Goal: Task Accomplishment & Management: Manage account settings

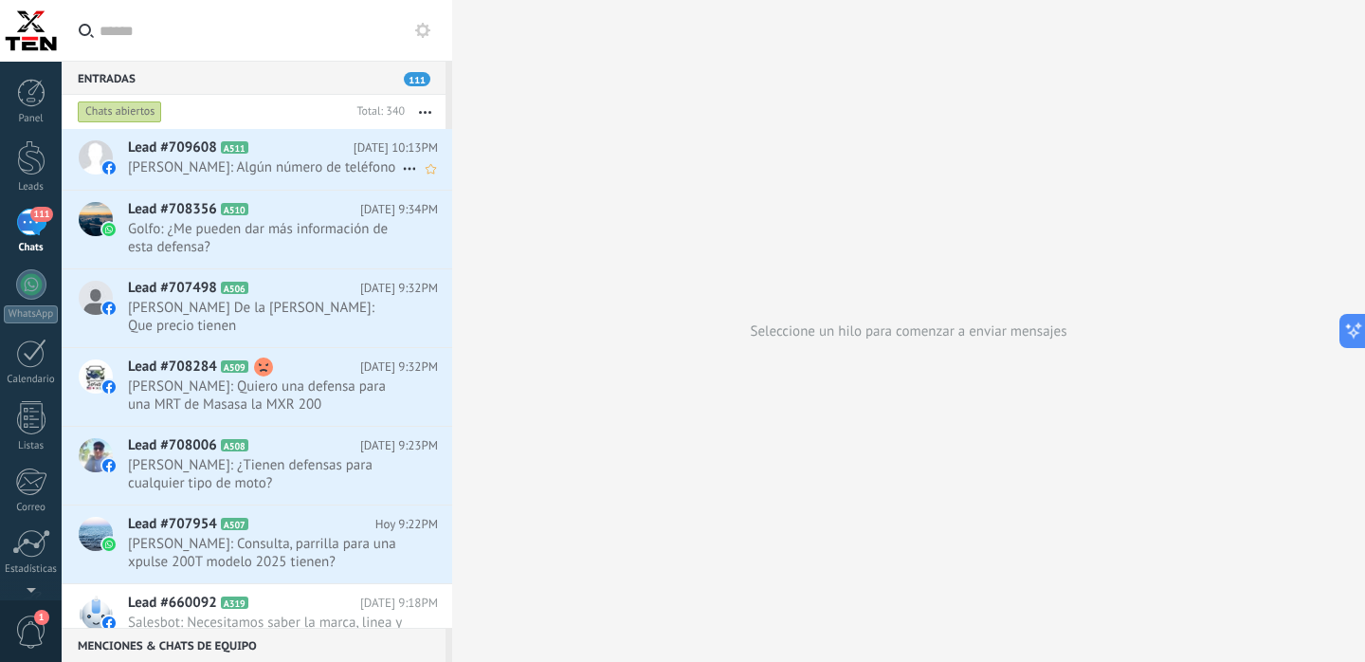
scroll to position [19, 0]
click at [265, 357] on use at bounding box center [263, 366] width 19 height 19
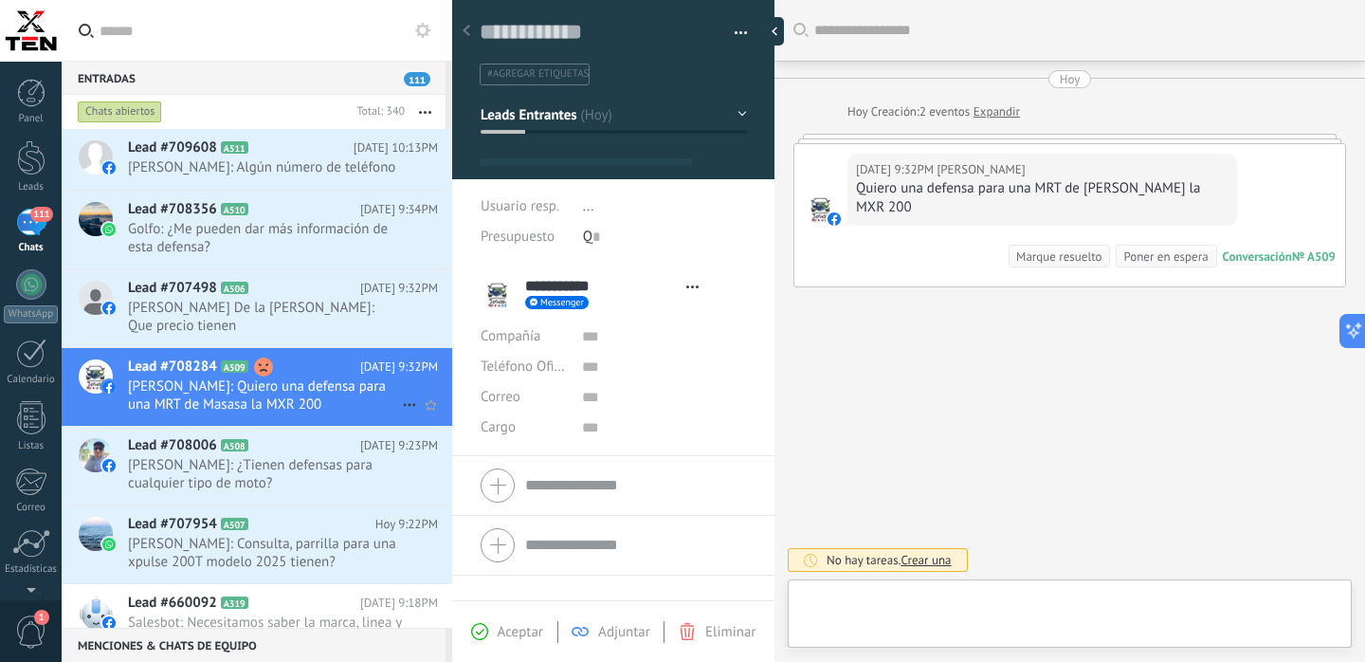
scroll to position [28, 0]
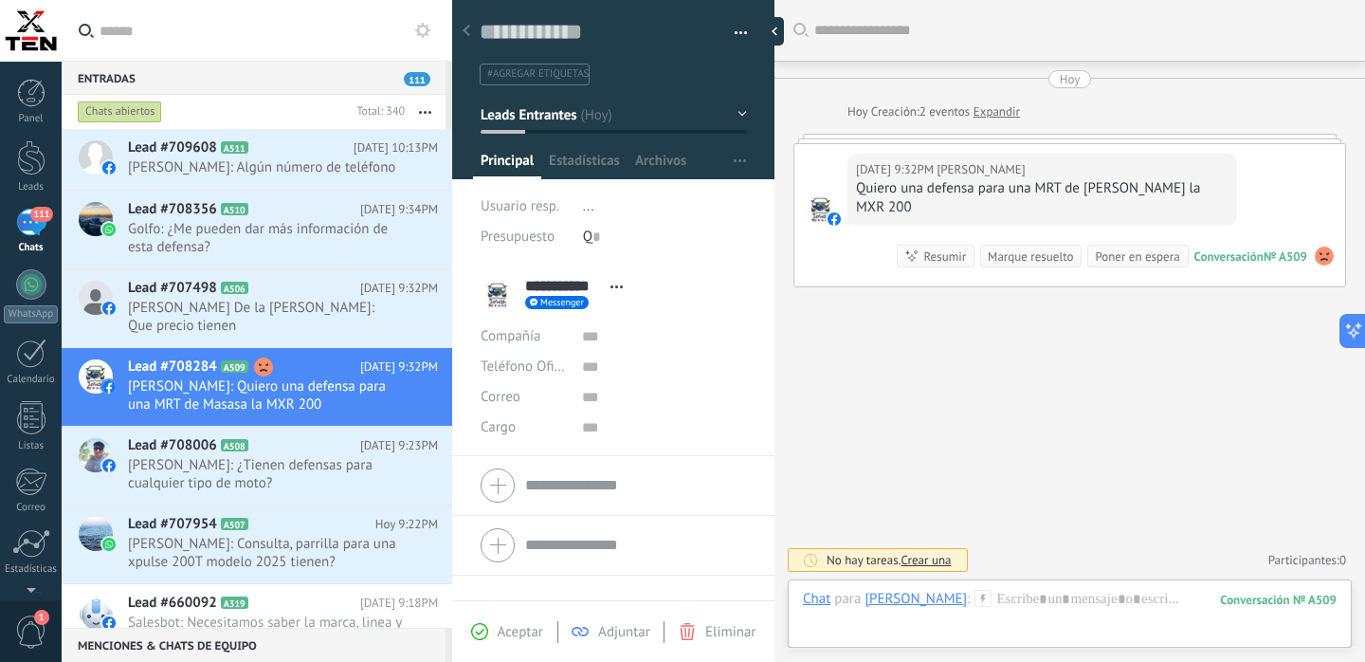
click at [1324, 247] on use at bounding box center [1324, 256] width 19 height 19
click at [1047, 354] on div "Buscar Carga más [DATE] [DATE] Creación: 2 eventos Expandir [DATE] 9:32PM [PERS…" at bounding box center [1070, 331] width 591 height 662
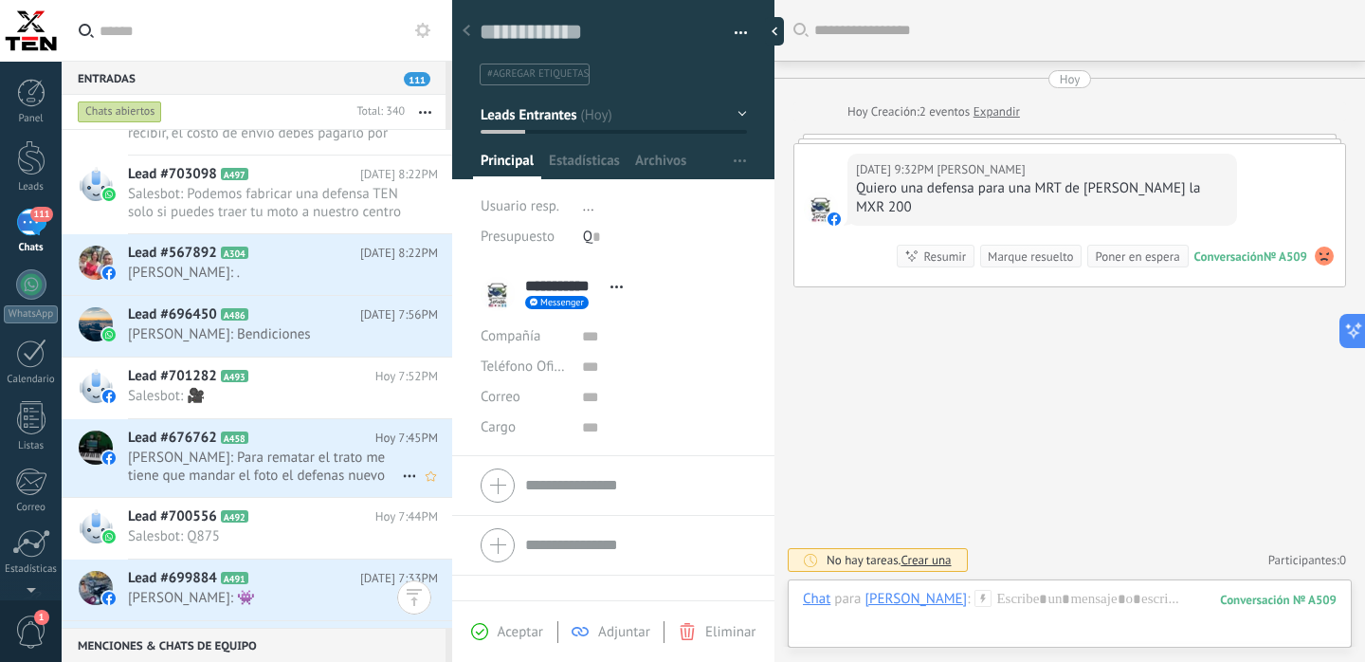
scroll to position [1610, 0]
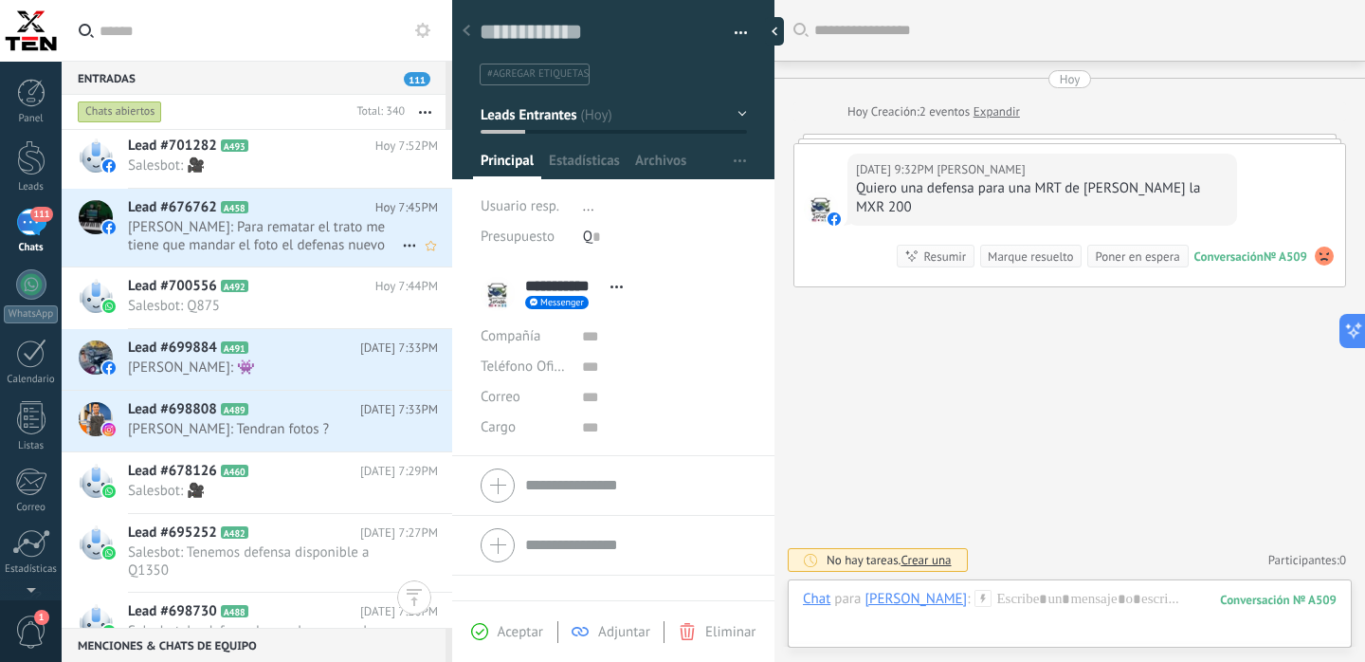
click at [303, 221] on span "[PERSON_NAME]: Para rematar el trato me tiene que mandar el foto el defenas nue…" at bounding box center [265, 236] width 274 height 36
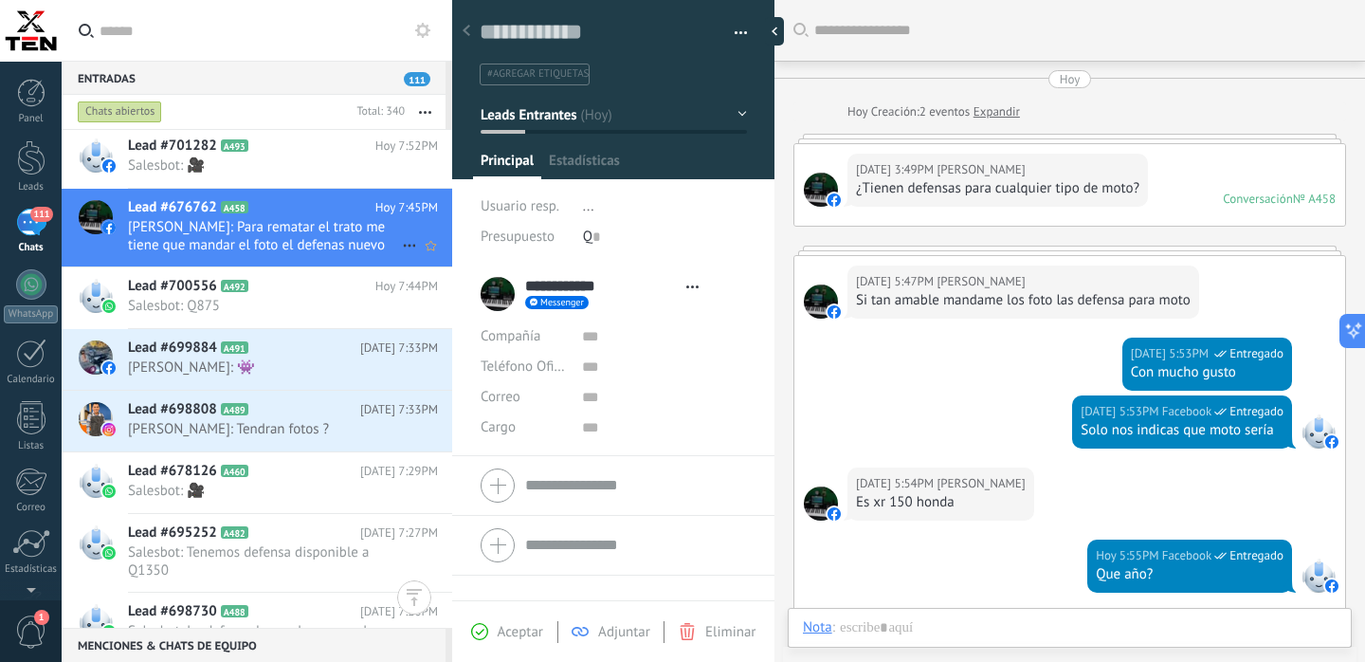
type textarea "**********"
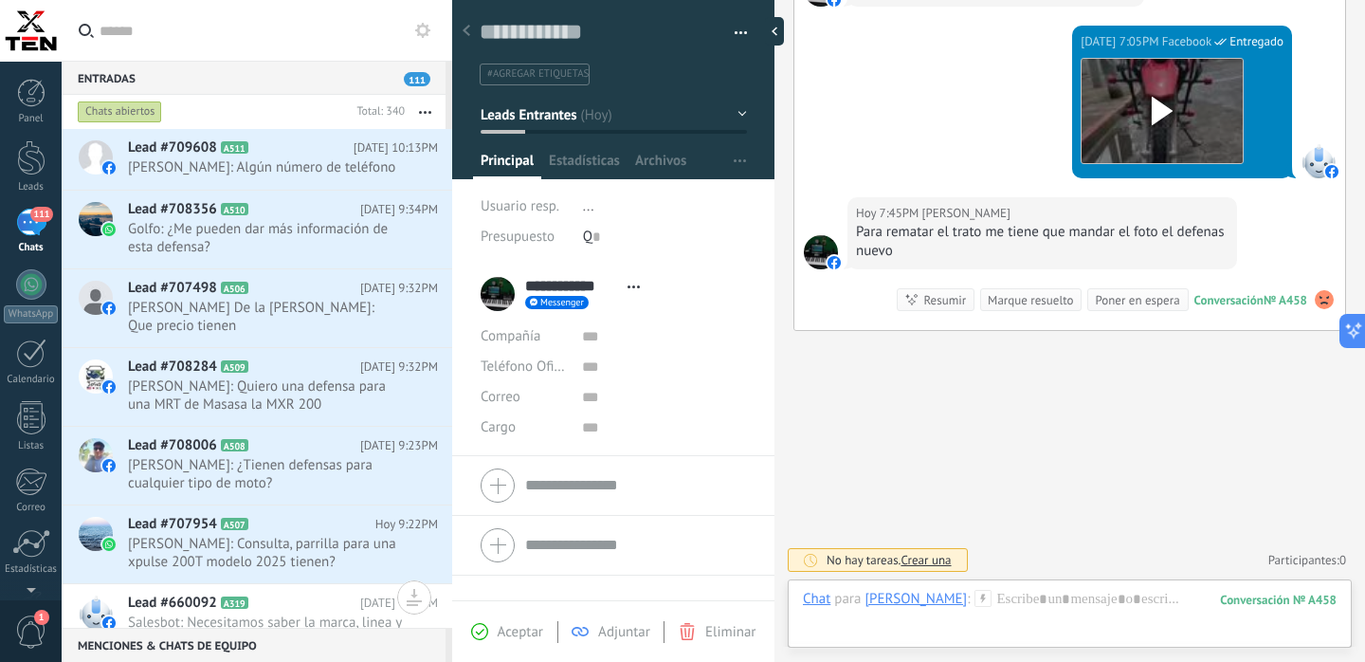
click at [22, 217] on div "111" at bounding box center [31, 222] width 30 height 27
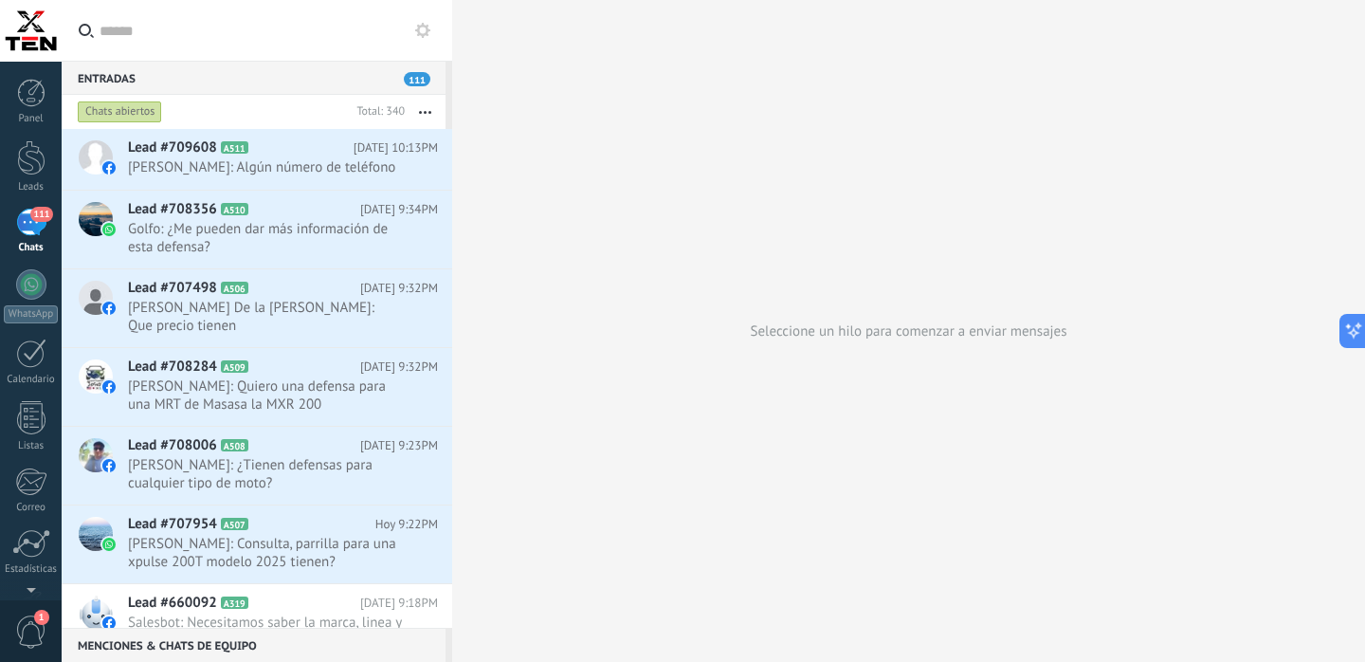
scroll to position [129, 0]
click at [35, 539] on div at bounding box center [31, 546] width 28 height 33
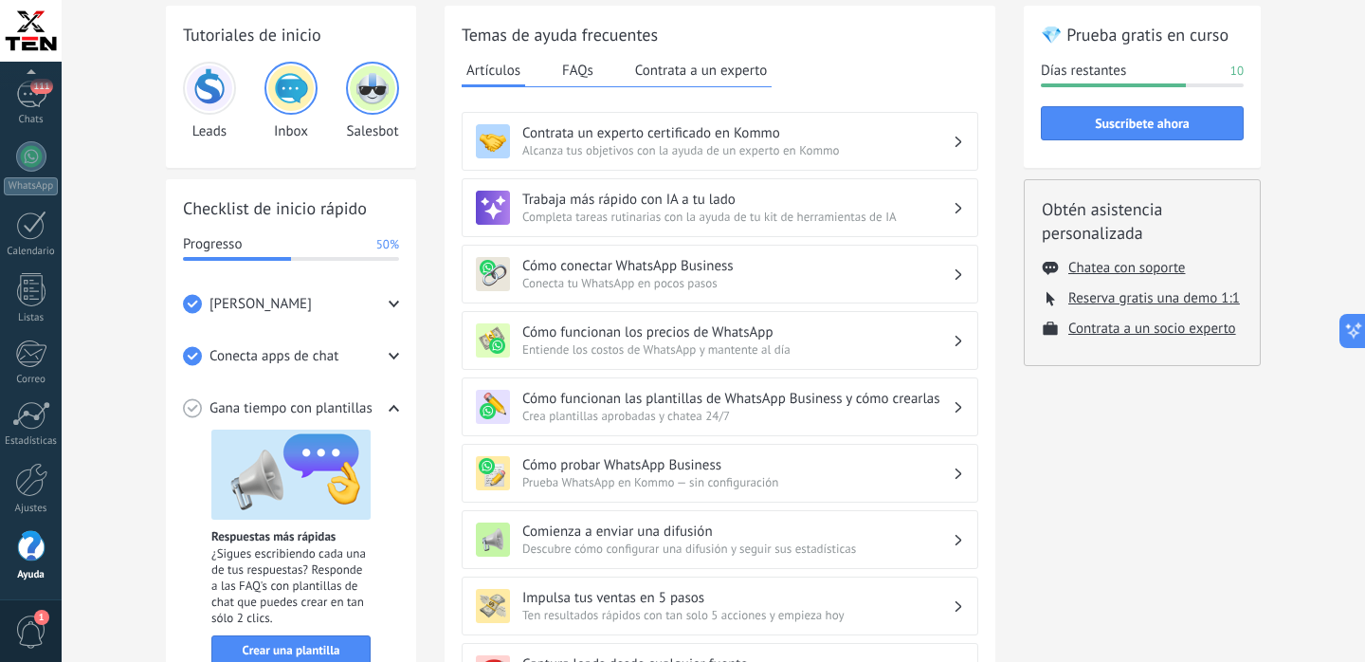
scroll to position [87, 0]
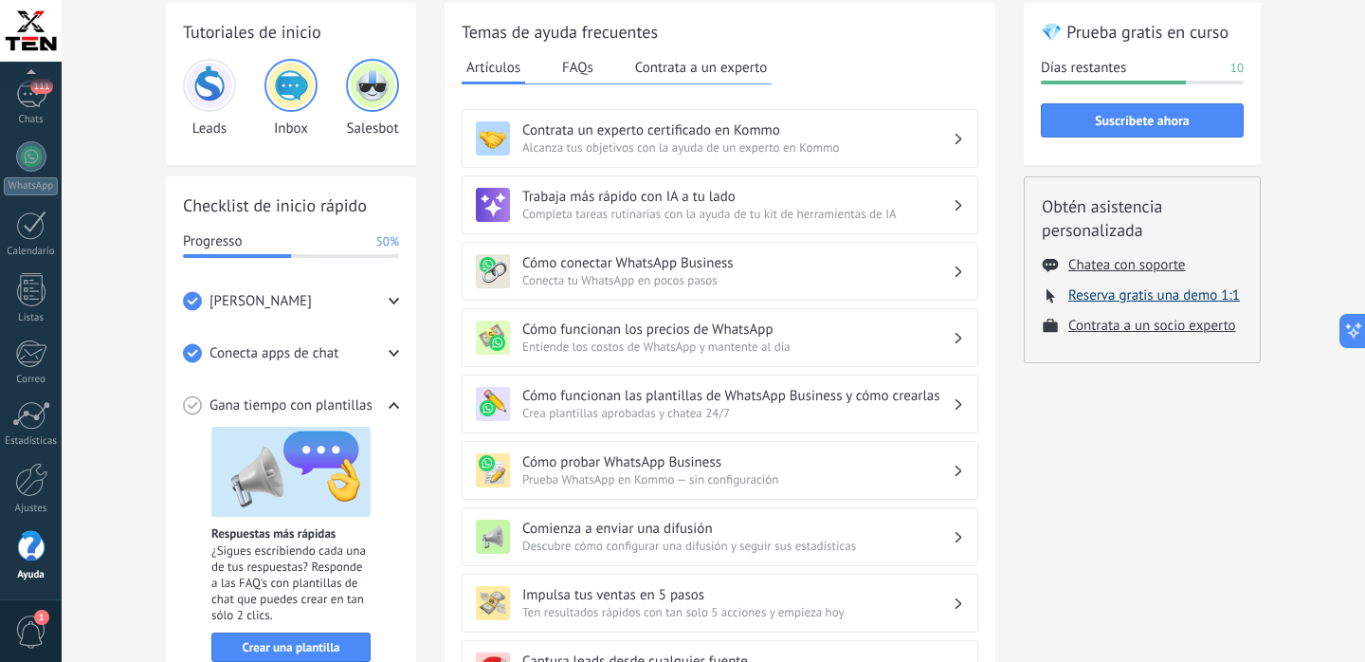
click at [1207, 300] on button "Reserva gratis una demo 1:1" at bounding box center [1155, 295] width 172 height 18
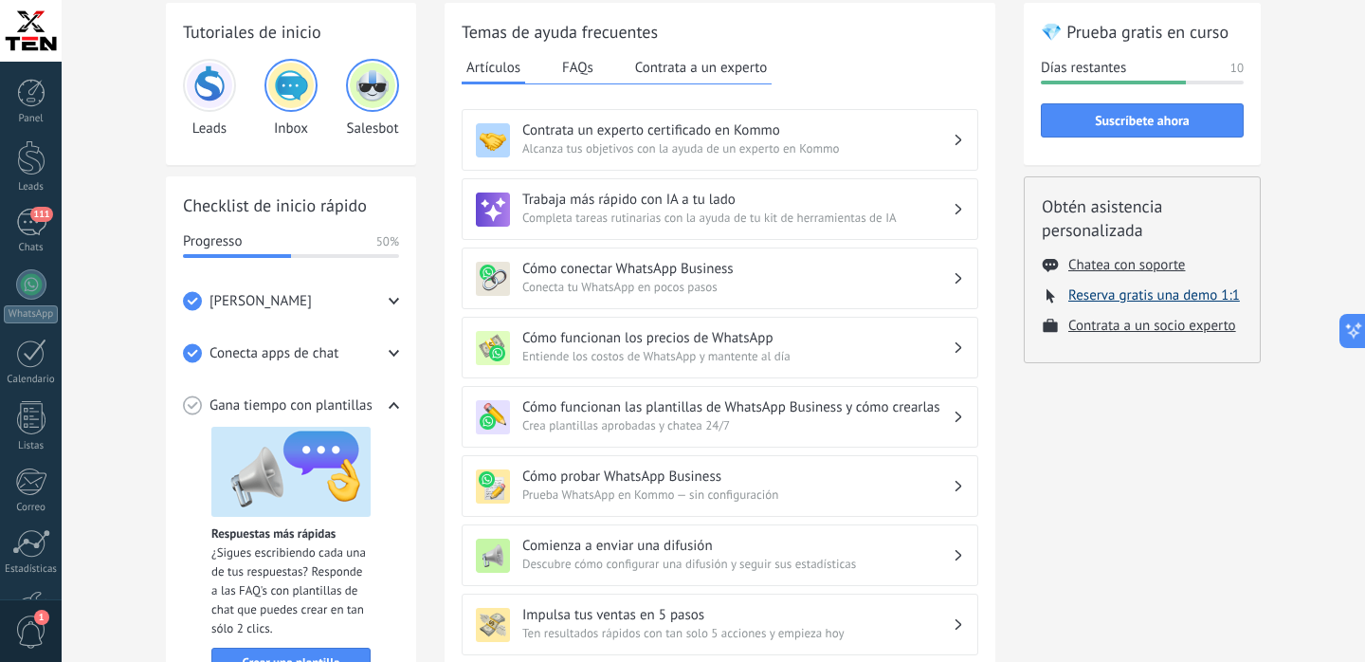
scroll to position [87, 0]
click at [1142, 296] on button "Reserva gratis una demo 1:1" at bounding box center [1155, 295] width 172 height 18
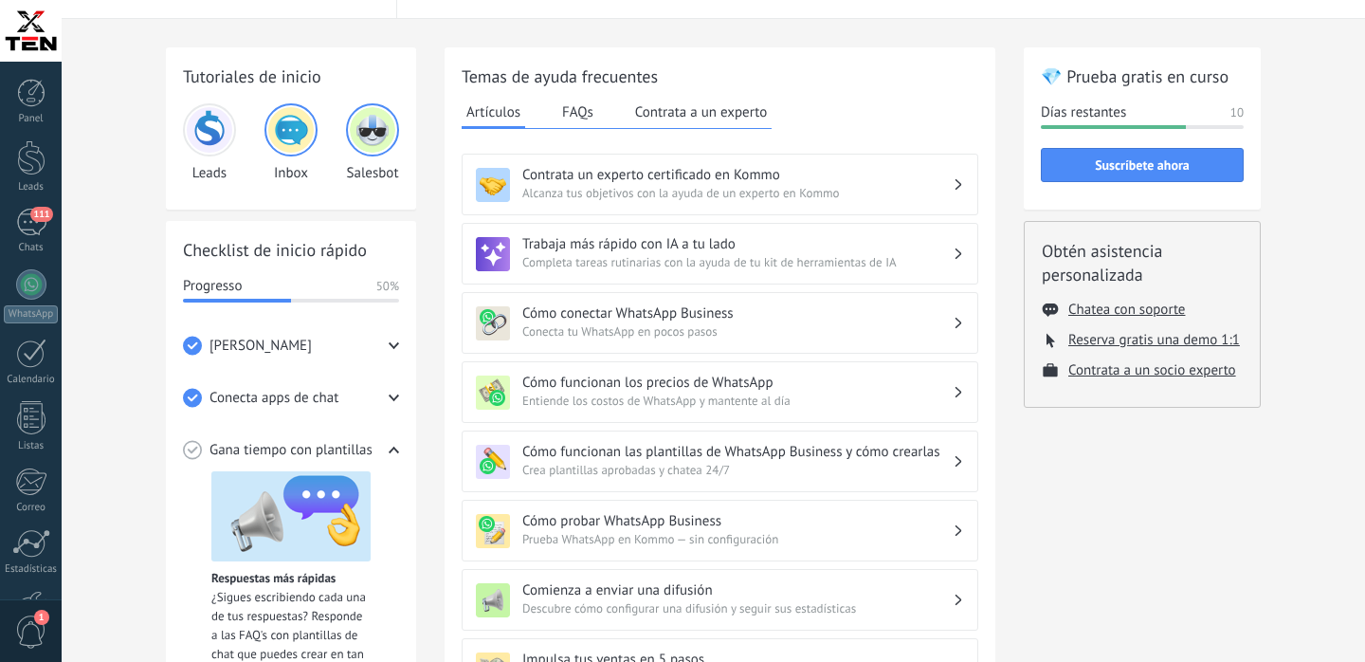
scroll to position [44, 0]
click at [1122, 341] on button "Reserva gratis una demo 1:1" at bounding box center [1155, 339] width 172 height 18
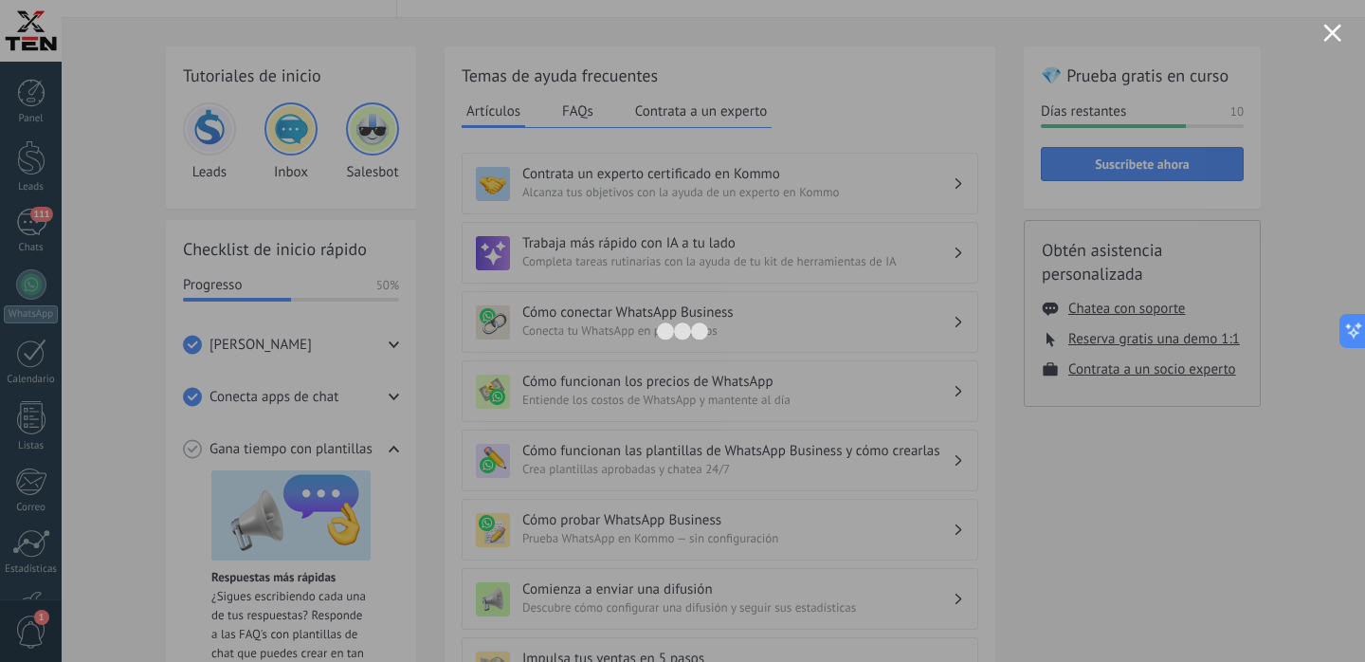
click at [1337, 39] on button "Close modal" at bounding box center [1333, 33] width 18 height 18
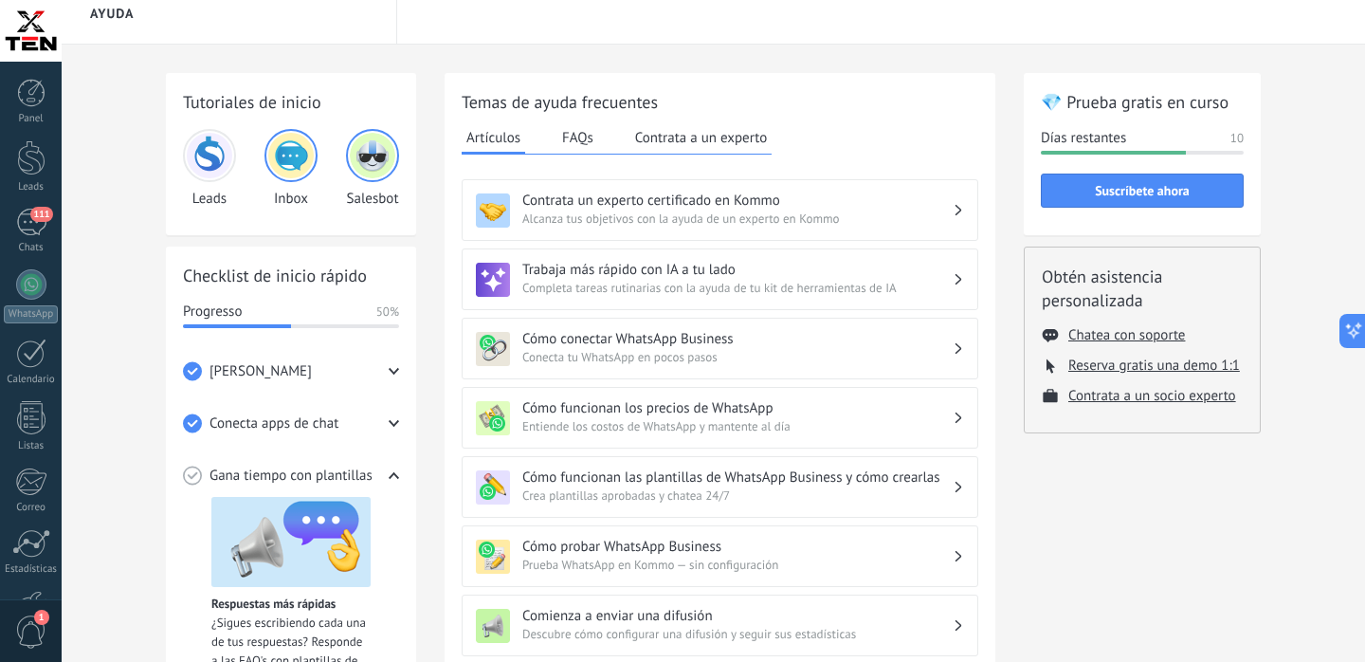
scroll to position [16, 0]
click at [20, 215] on div "Panel Leads 113 Chats WhatsApp Clientes" at bounding box center [31, 403] width 62 height 649
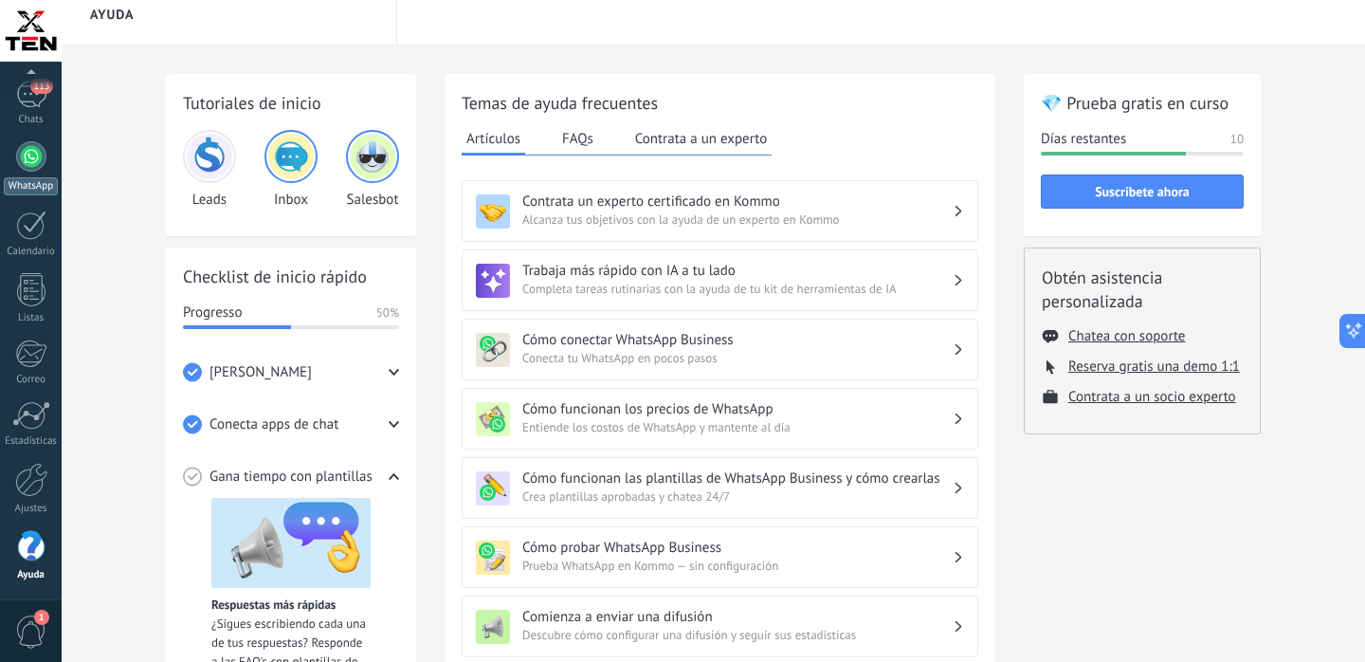
click at [22, 160] on div at bounding box center [31, 156] width 30 height 30
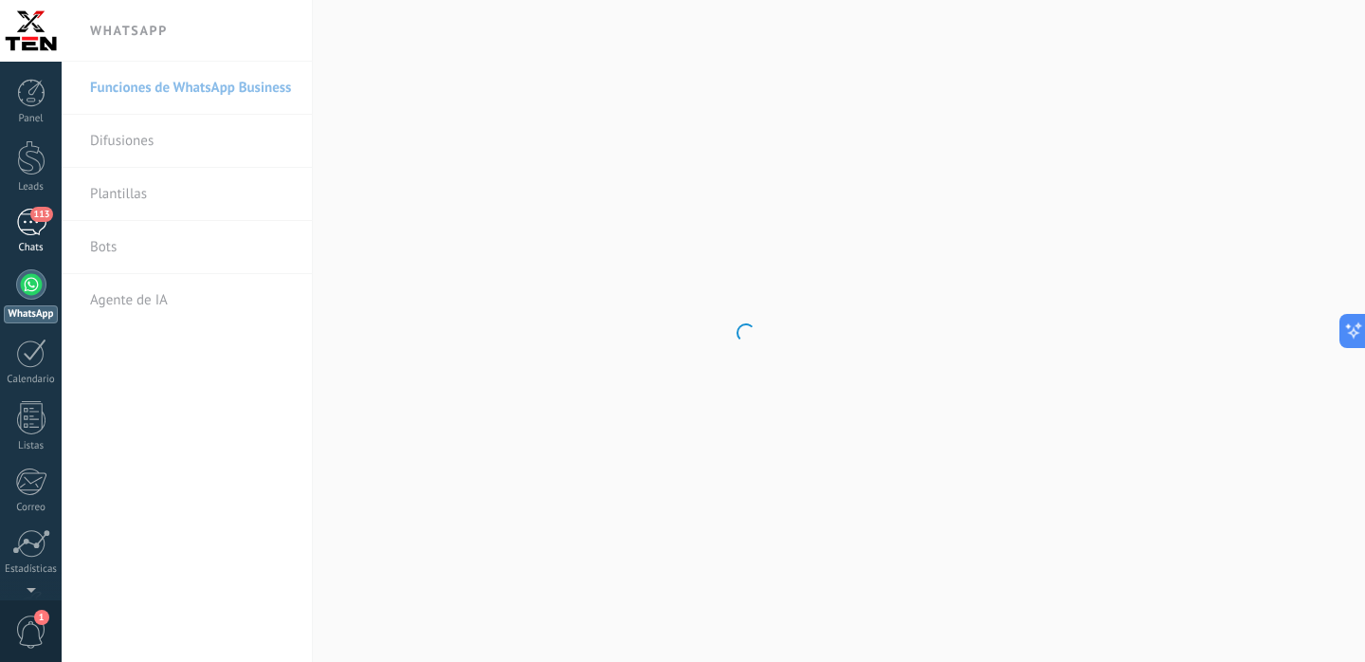
click at [32, 230] on div "113" at bounding box center [31, 222] width 30 height 27
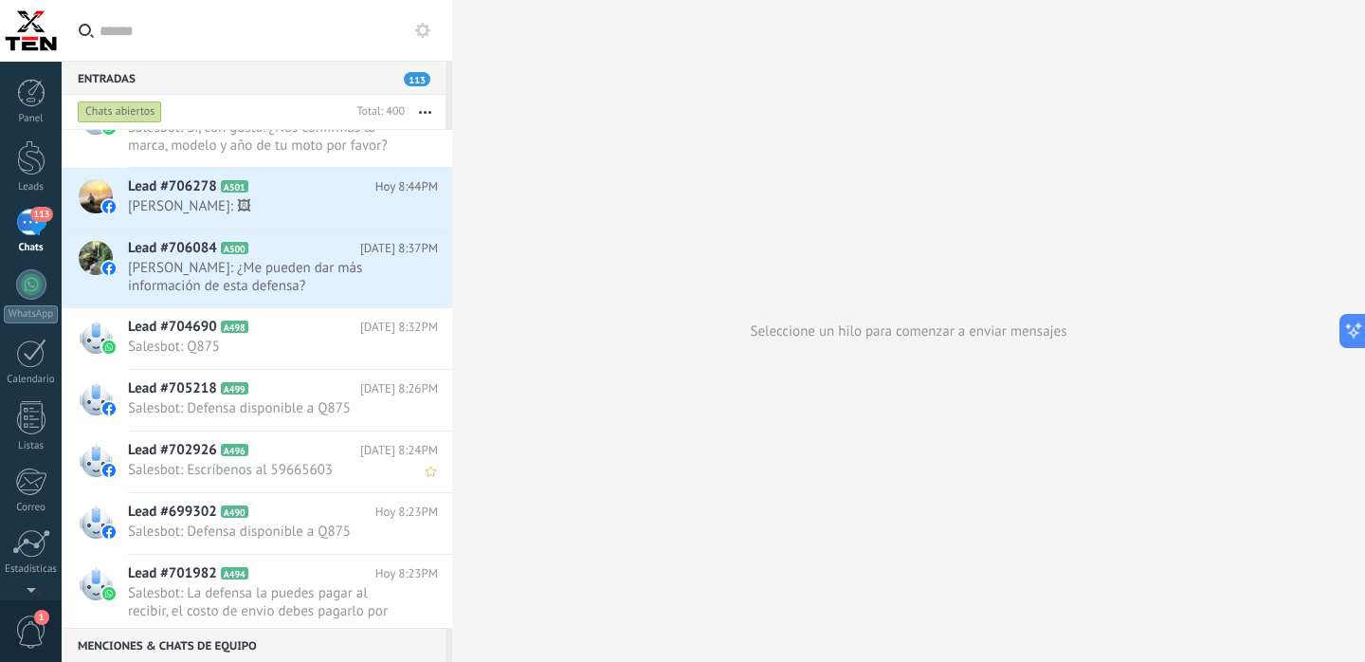
scroll to position [1118, 0]
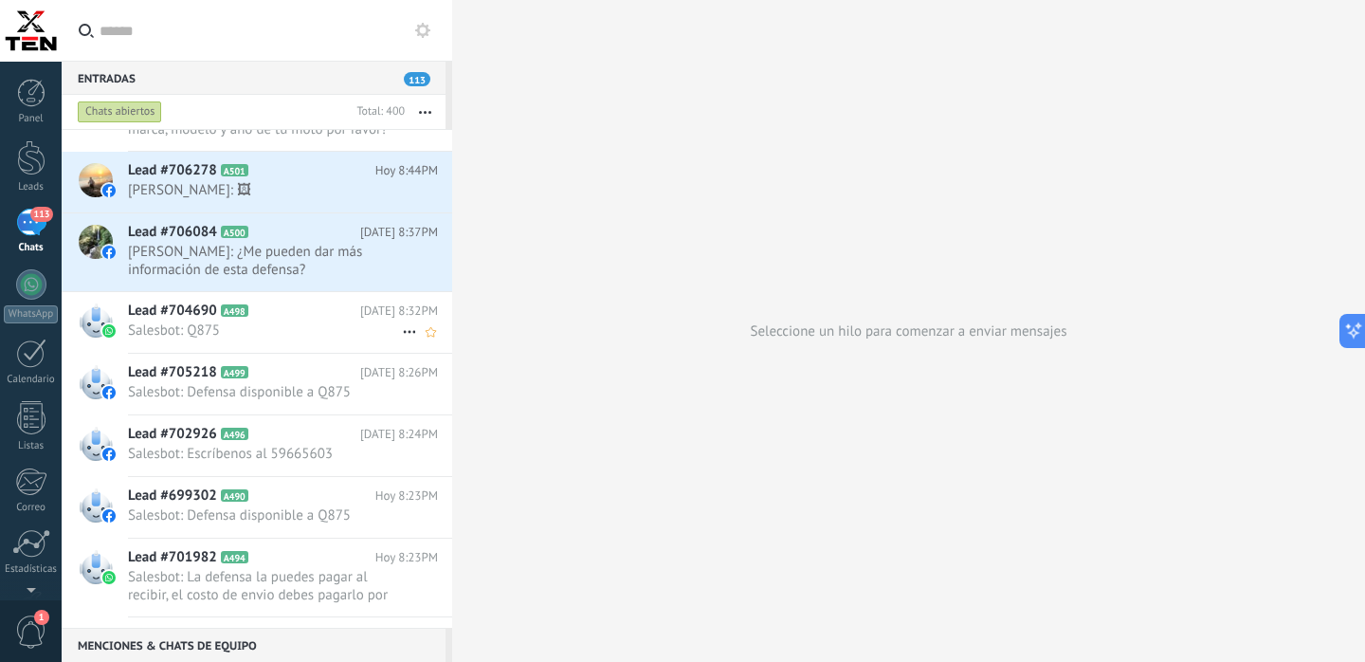
click at [292, 335] on span "Salesbot: Q875" at bounding box center [265, 330] width 274 height 18
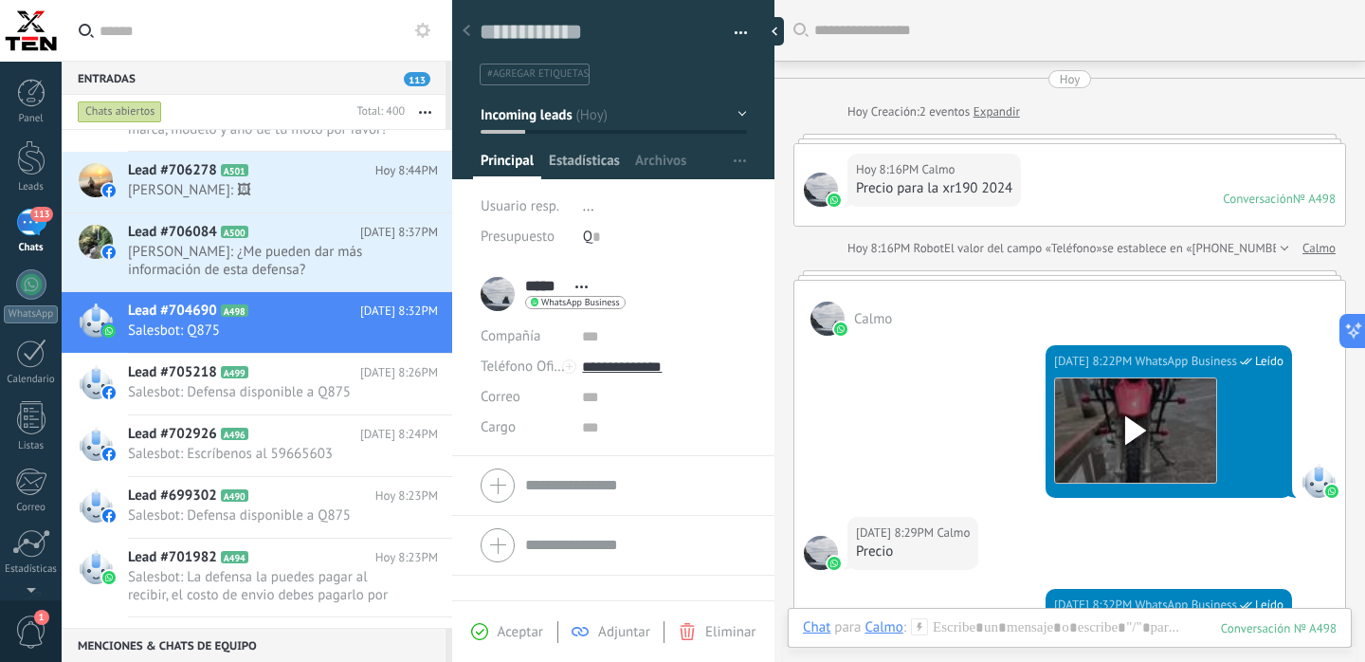
click at [594, 163] on span "Estadísticas" at bounding box center [584, 165] width 71 height 27
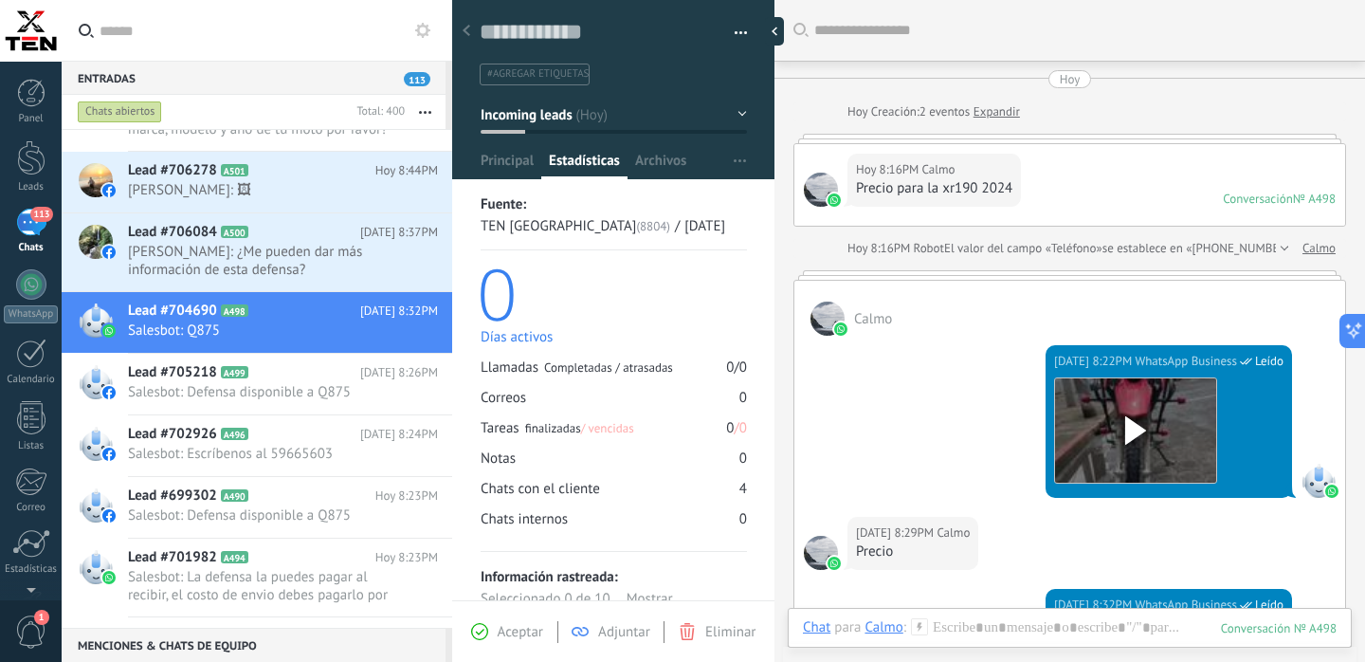
scroll to position [54, 0]
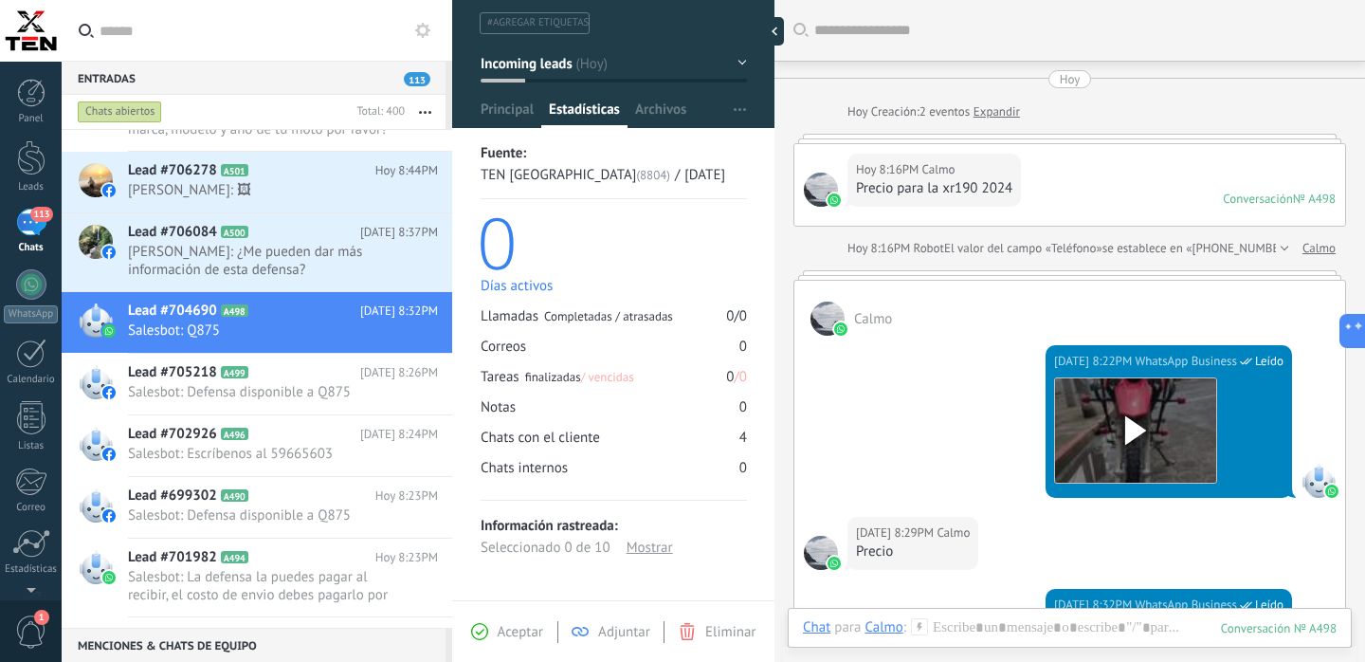
click at [640, 545] on div "Mostrar" at bounding box center [650, 548] width 46 height 22
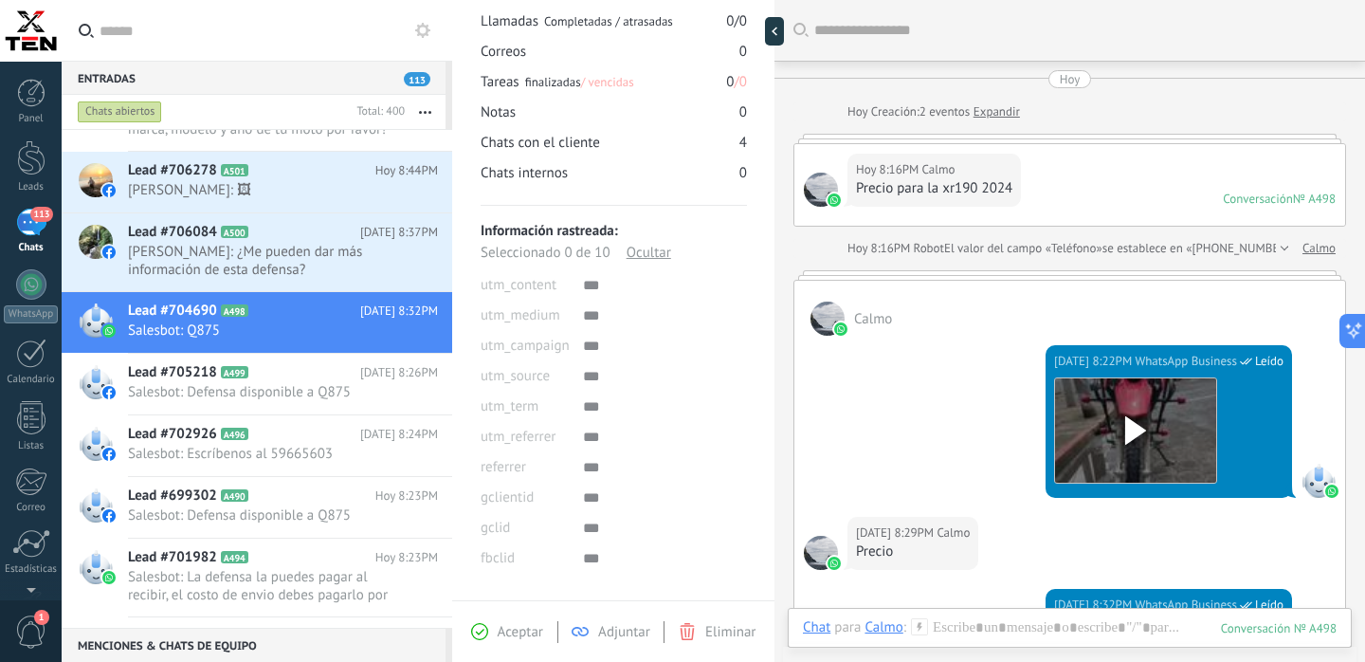
scroll to position [357, 0]
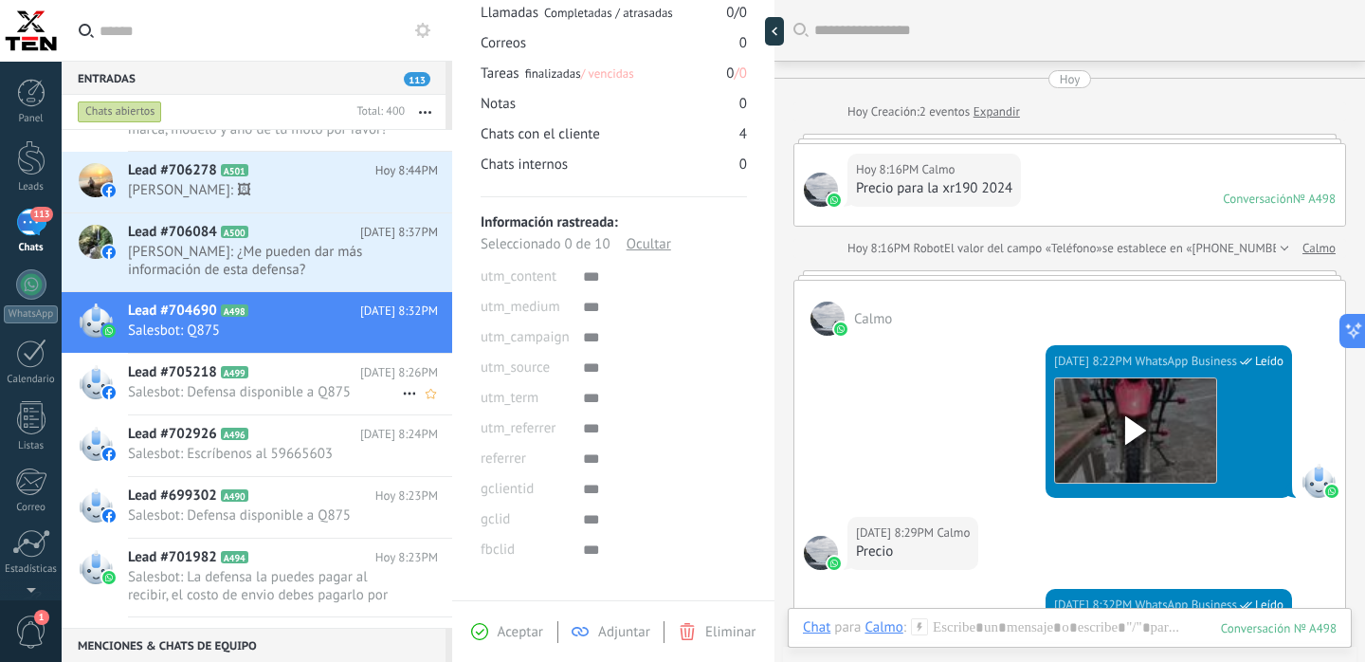
click at [293, 390] on span "Salesbot: Defensa disponible a Q875" at bounding box center [265, 392] width 274 height 18
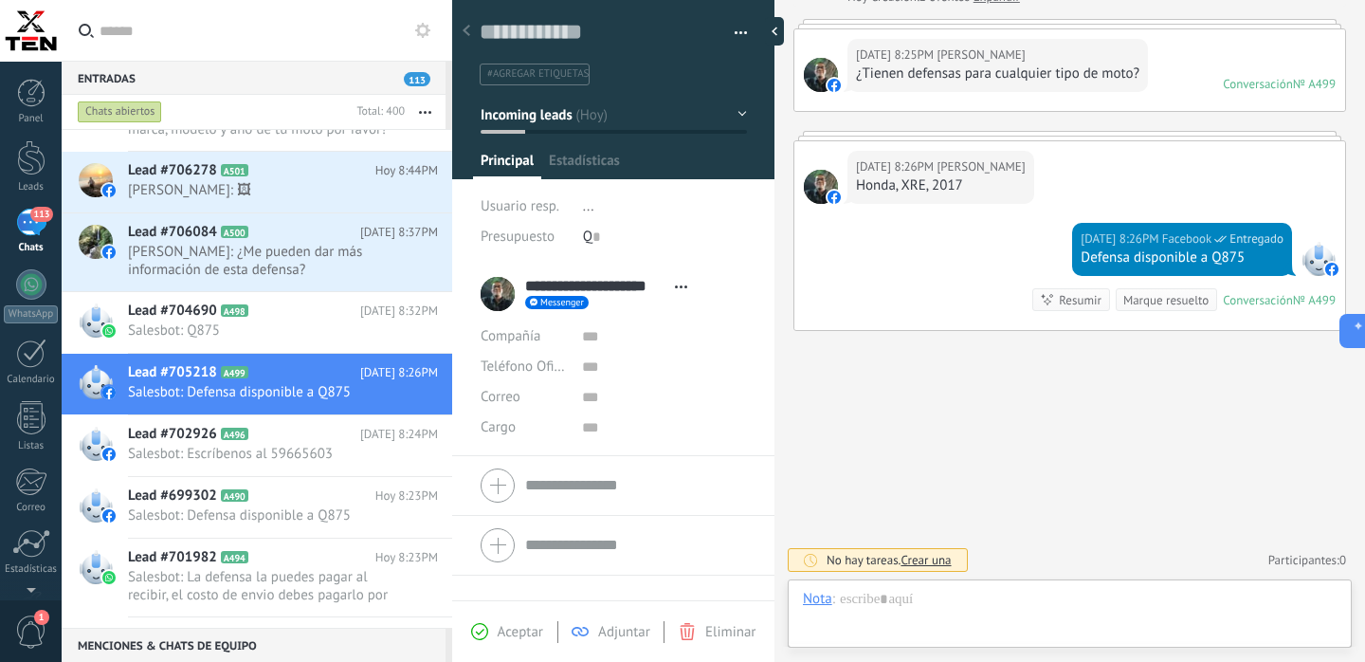
scroll to position [28, 0]
click at [581, 161] on span "Estadísticas" at bounding box center [584, 165] width 71 height 27
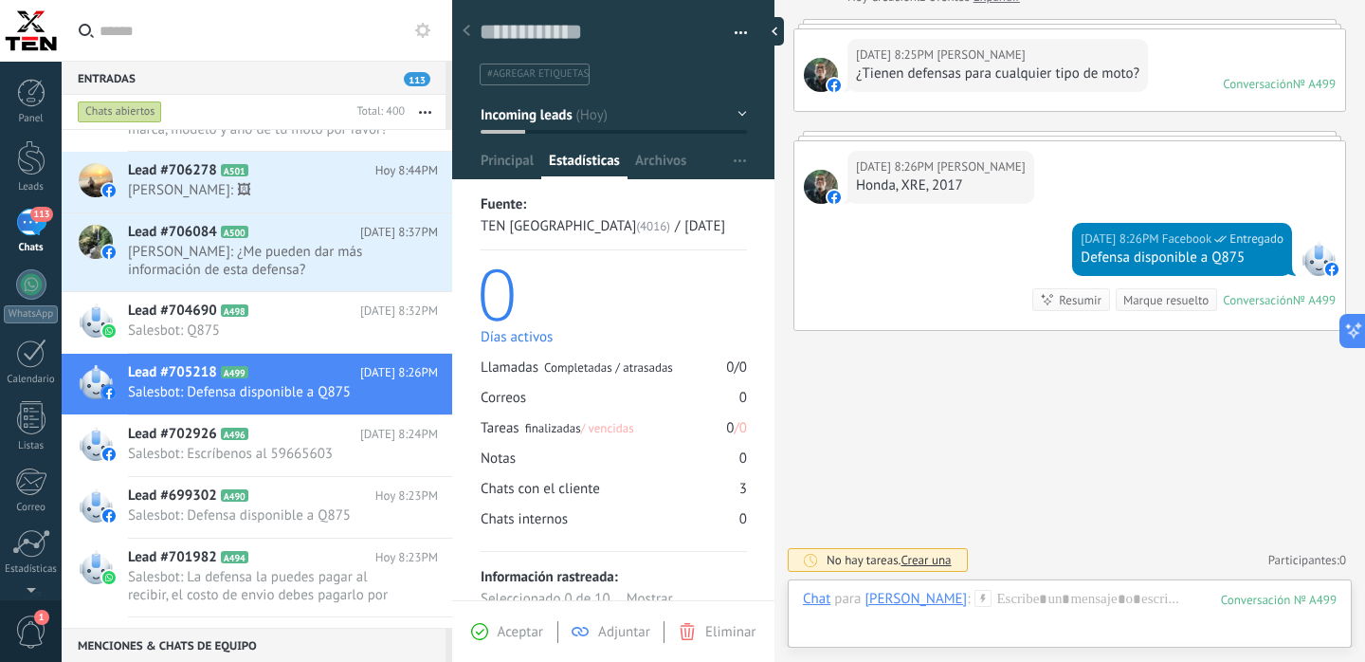
scroll to position [54, 0]
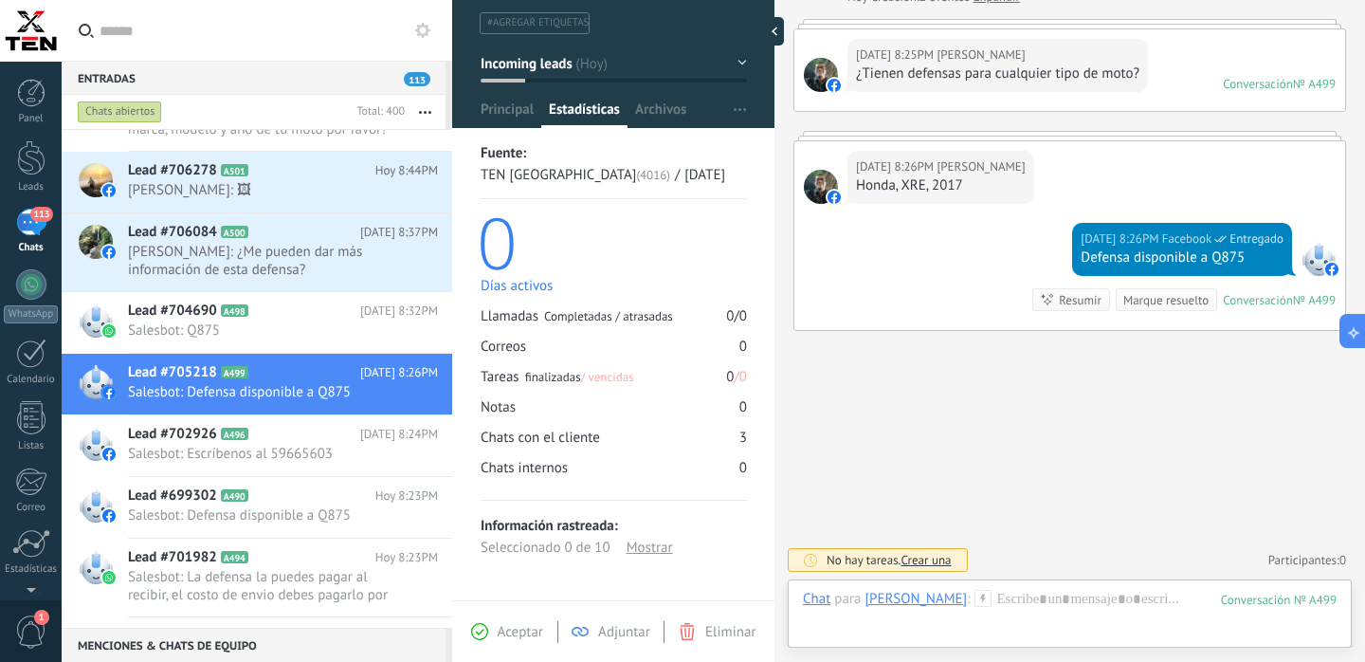
click at [642, 545] on div "Mostrar" at bounding box center [650, 548] width 46 height 22
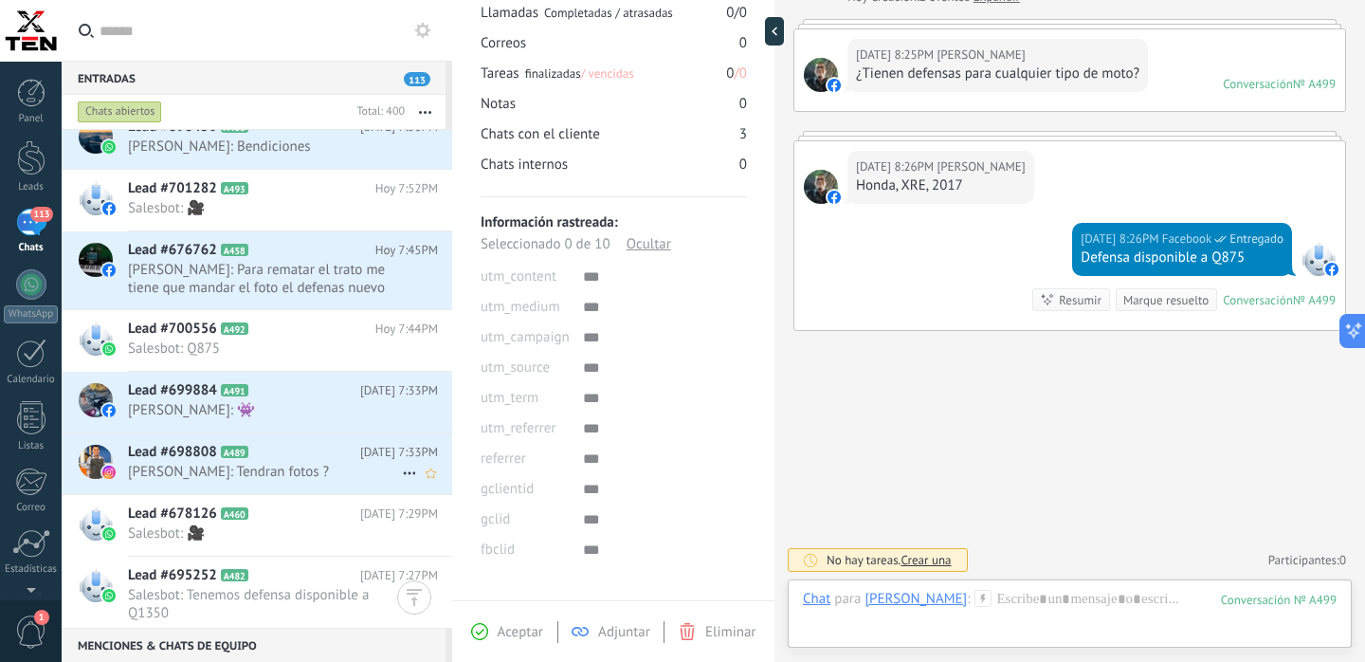
scroll to position [1770, 0]
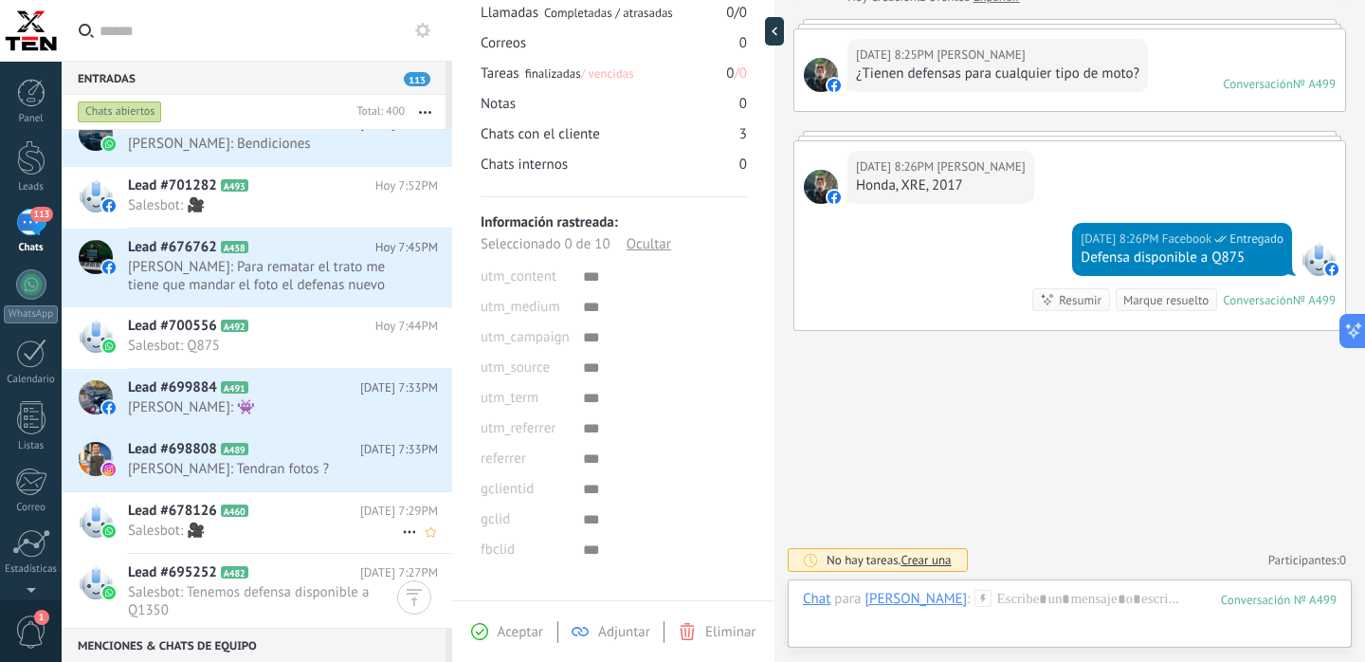
click at [305, 528] on span "Salesbot: 🎥" at bounding box center [265, 530] width 274 height 18
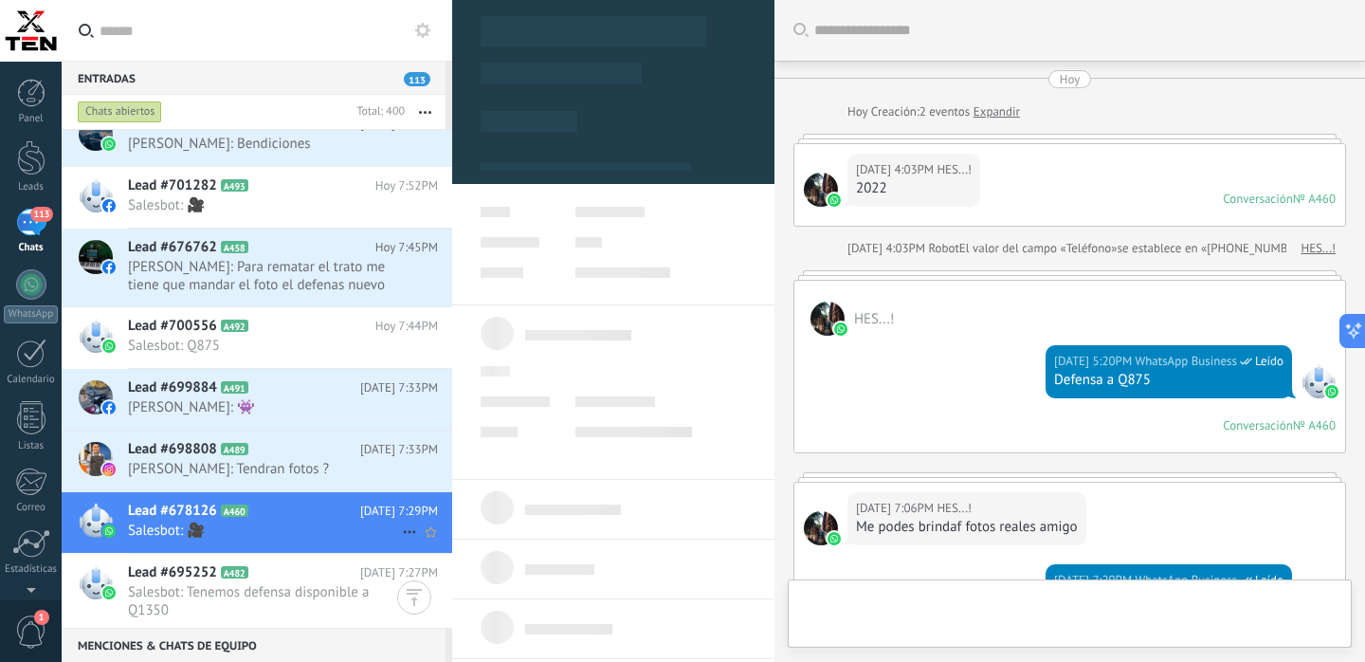
scroll to position [442, 0]
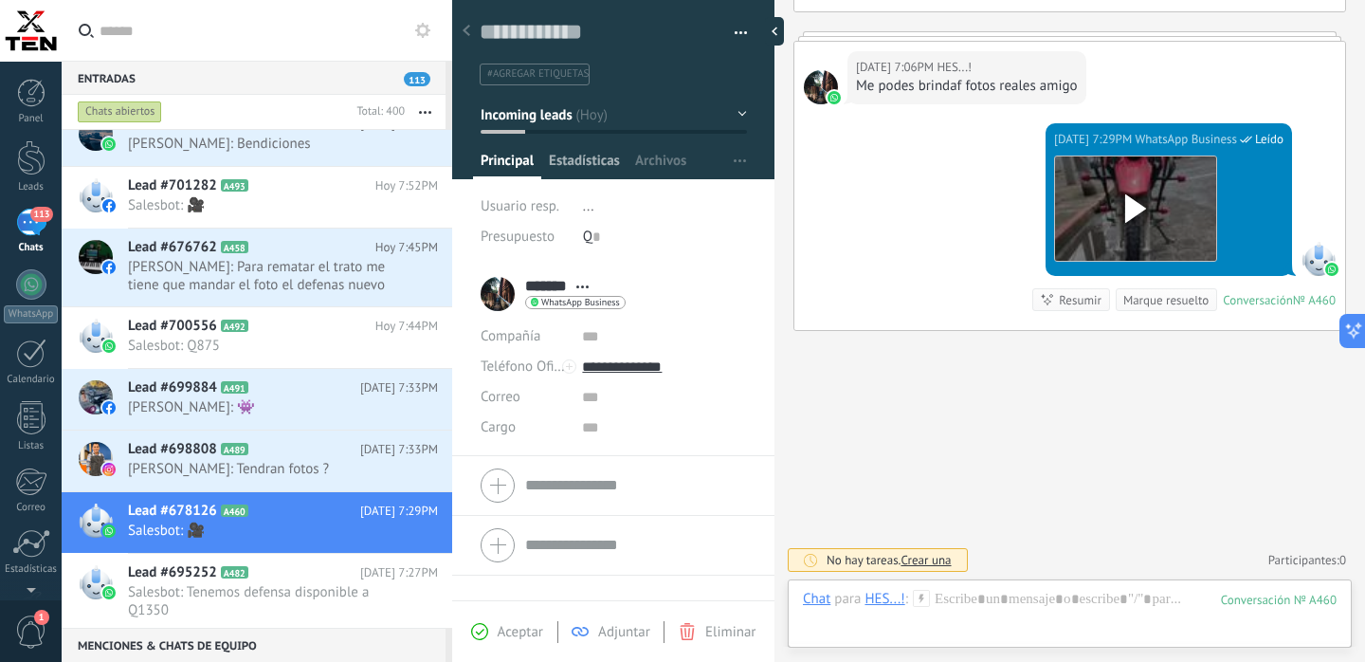
click at [594, 167] on span "Estadísticas" at bounding box center [584, 165] width 71 height 27
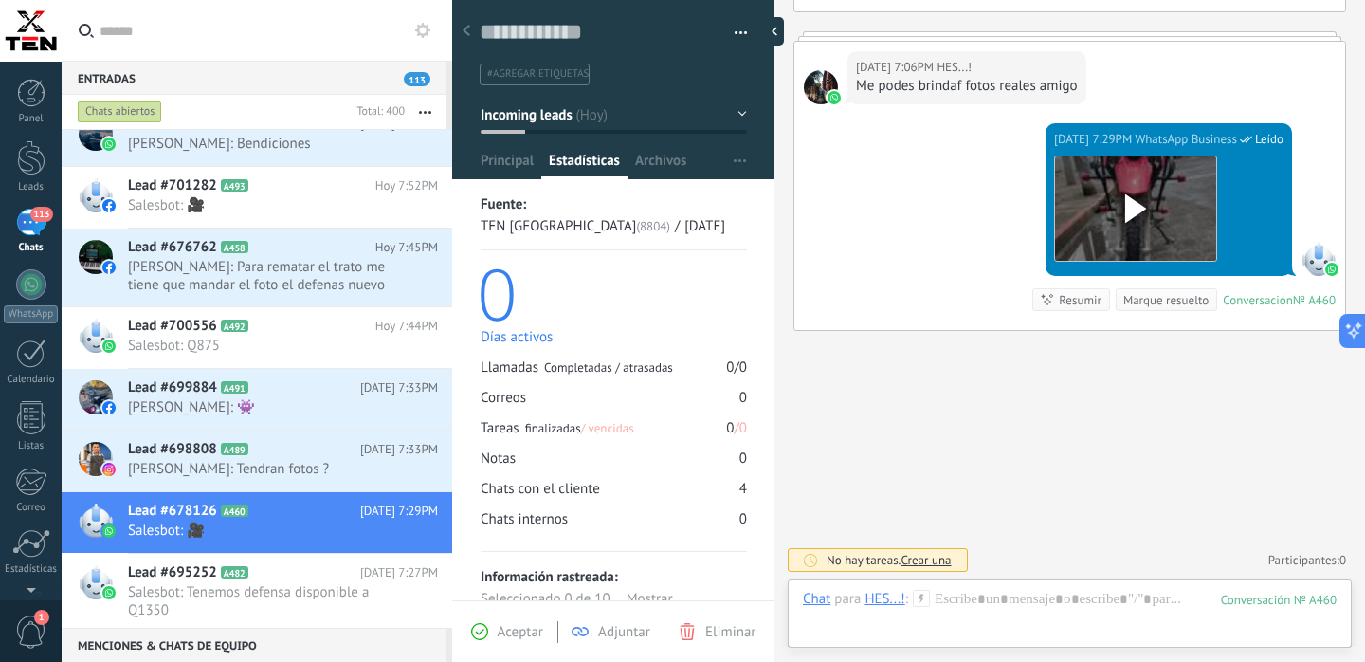
scroll to position [54, 0]
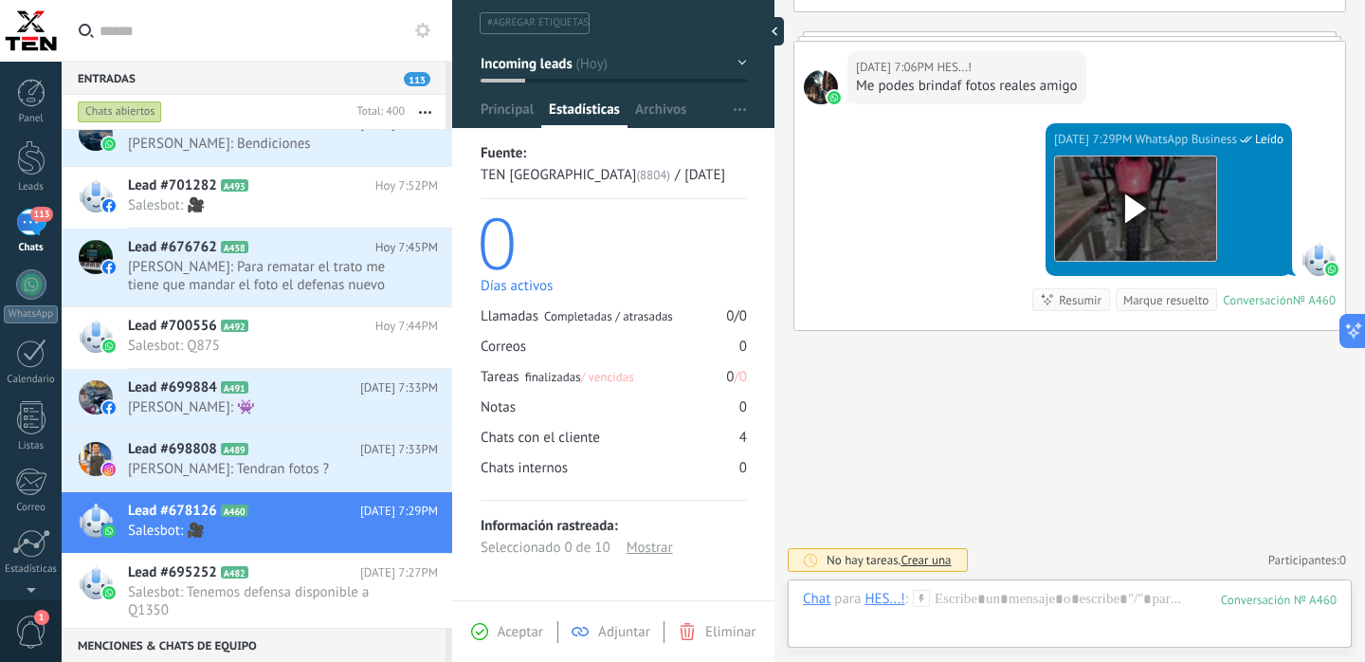
click at [642, 545] on div "Mostrar" at bounding box center [650, 548] width 46 height 22
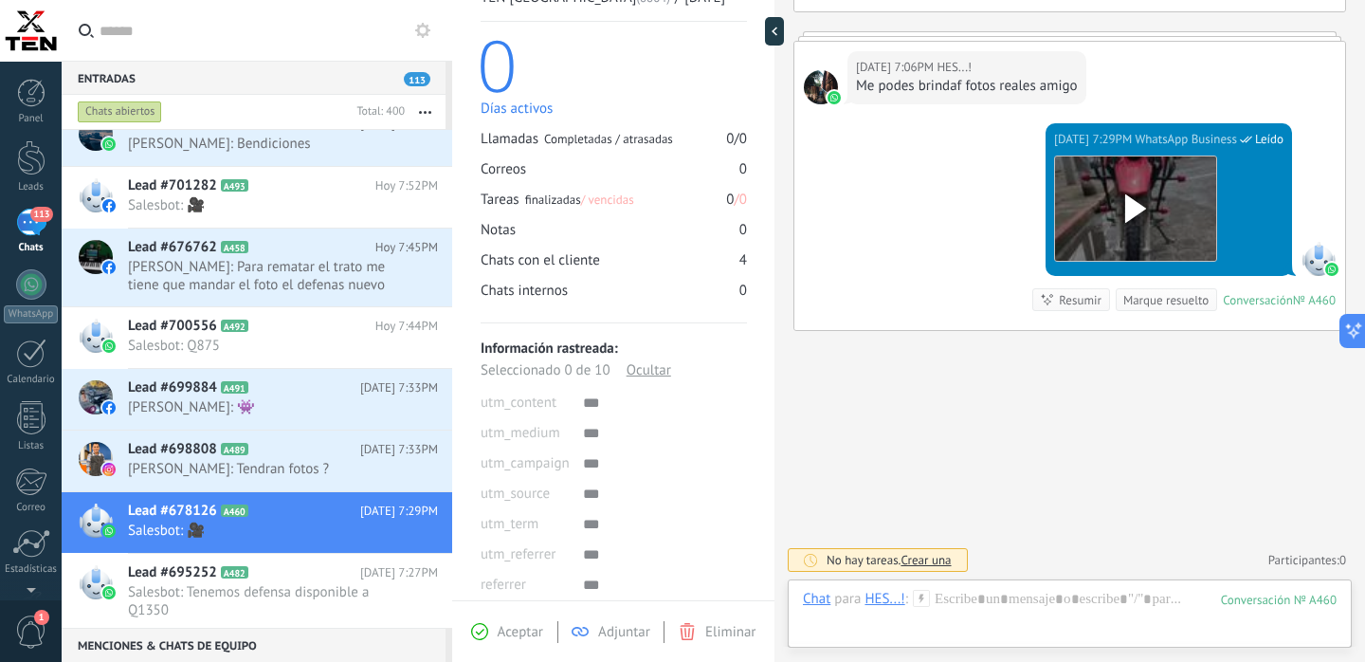
scroll to position [120, 0]
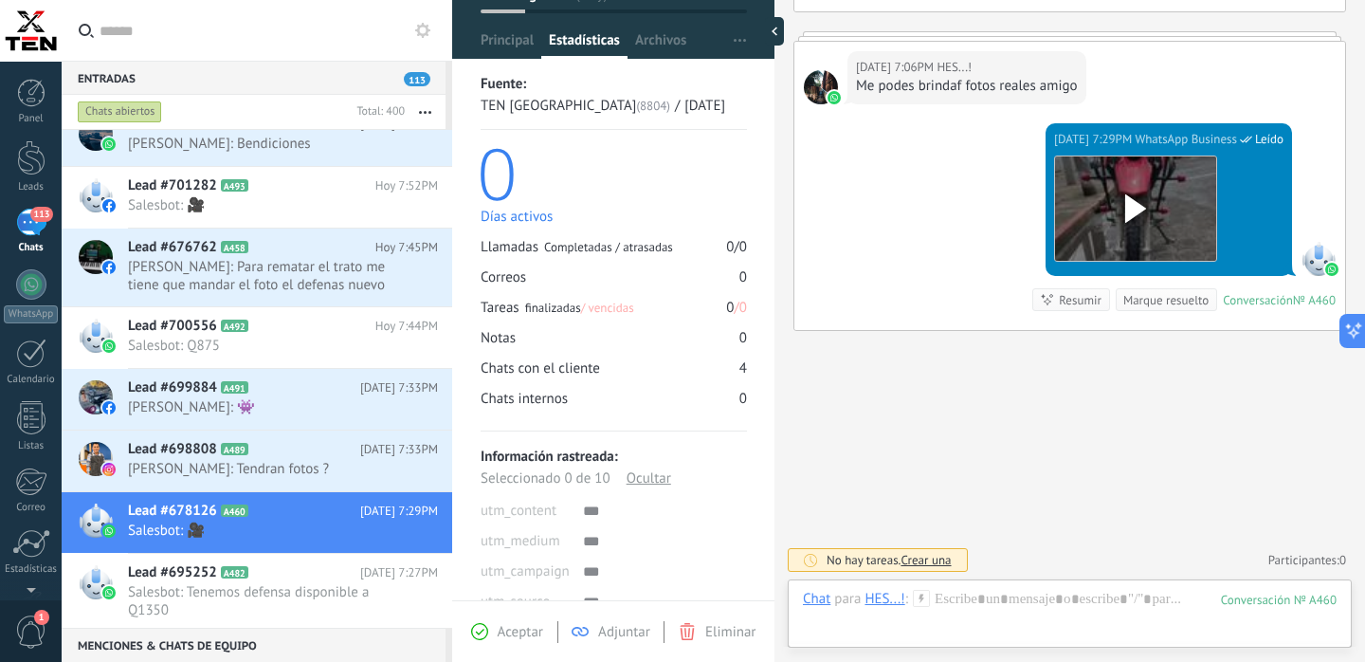
click at [44, 222] on div "113" at bounding box center [31, 222] width 30 height 27
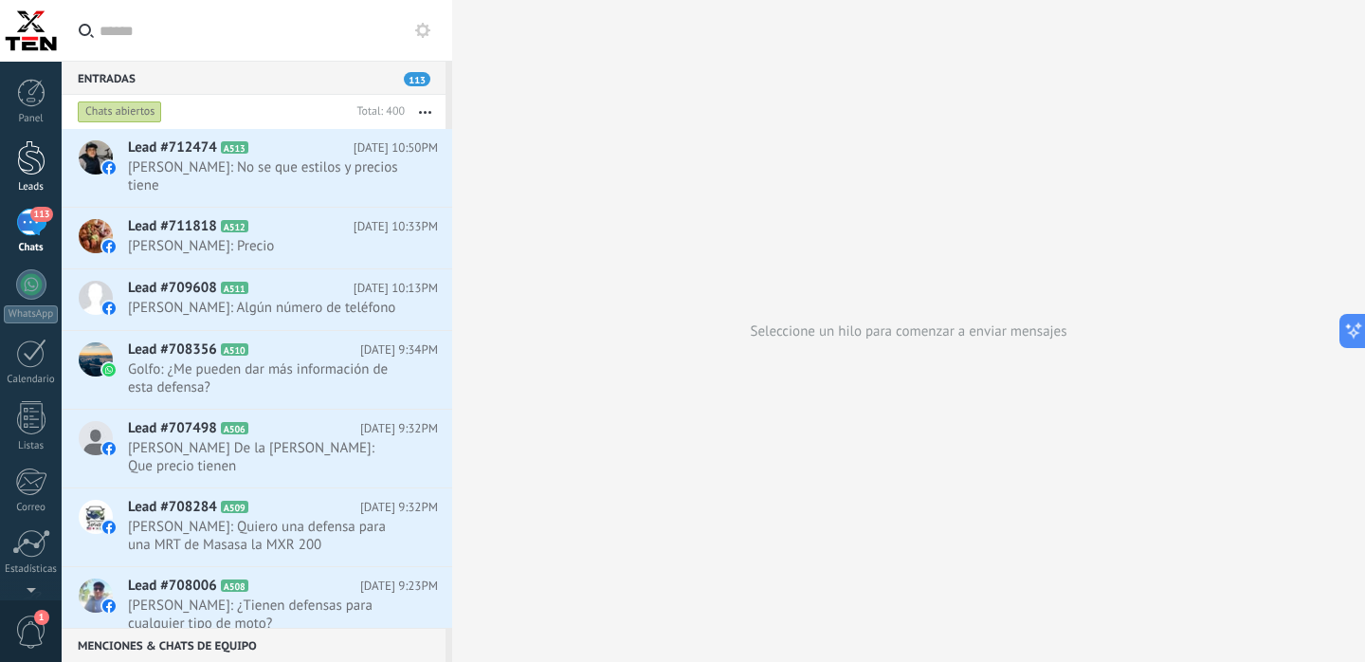
click at [37, 173] on div at bounding box center [31, 157] width 28 height 35
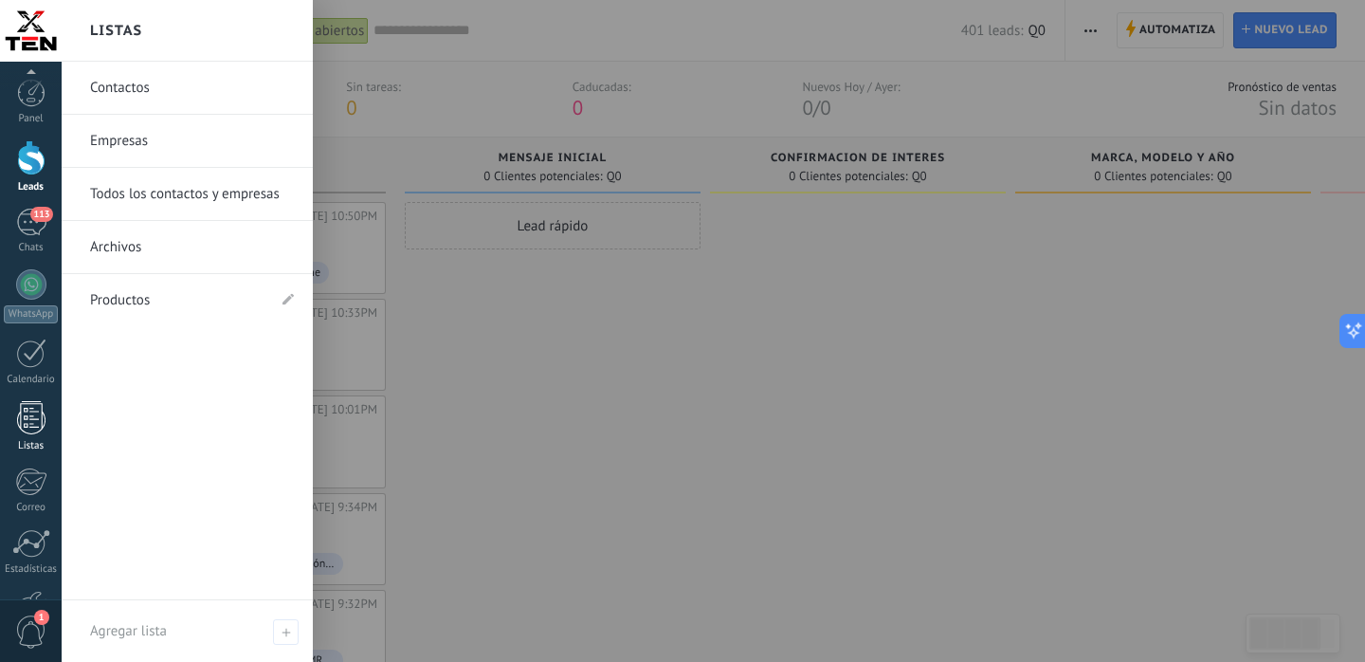
scroll to position [129, 0]
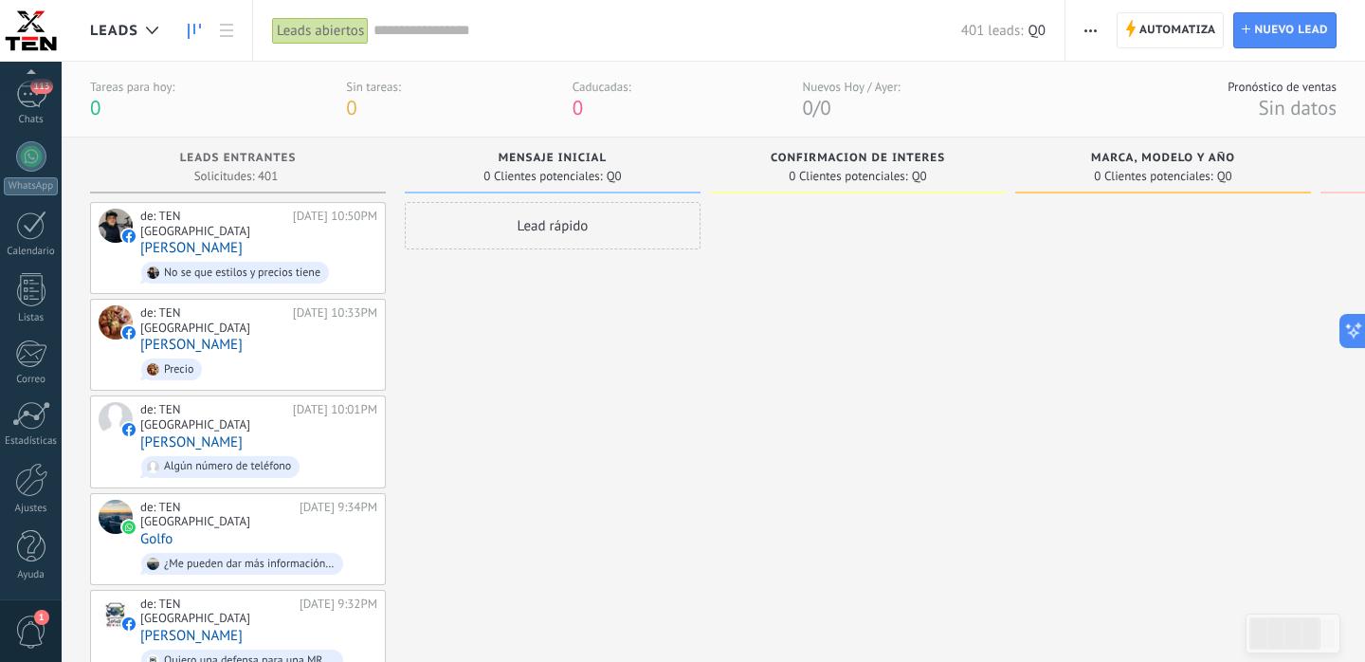
click at [31, 627] on span "1" at bounding box center [31, 631] width 32 height 33
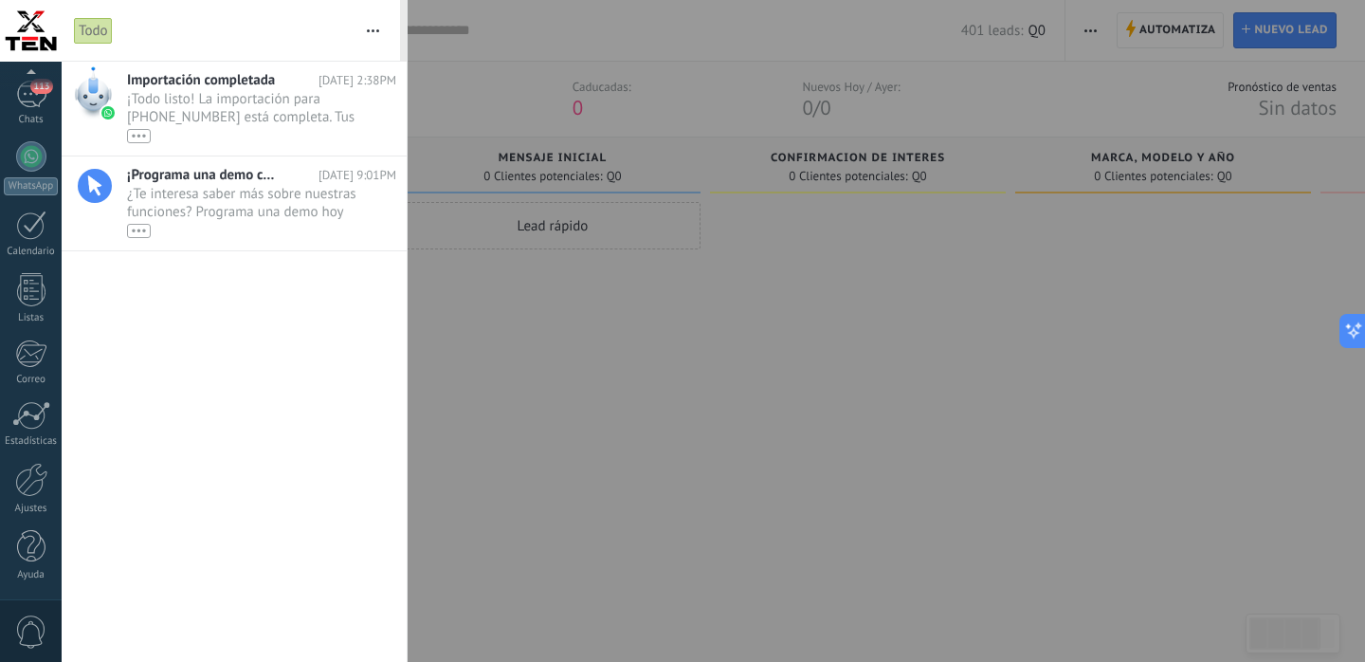
scroll to position [0, 0]
click at [255, 116] on span "¡Todo listo! La importación para [PHONE_NUMBER] está completa. Tus datos de Wha…" at bounding box center [243, 116] width 233 height 53
click at [142, 139] on div "•••" at bounding box center [139, 136] width 24 height 14
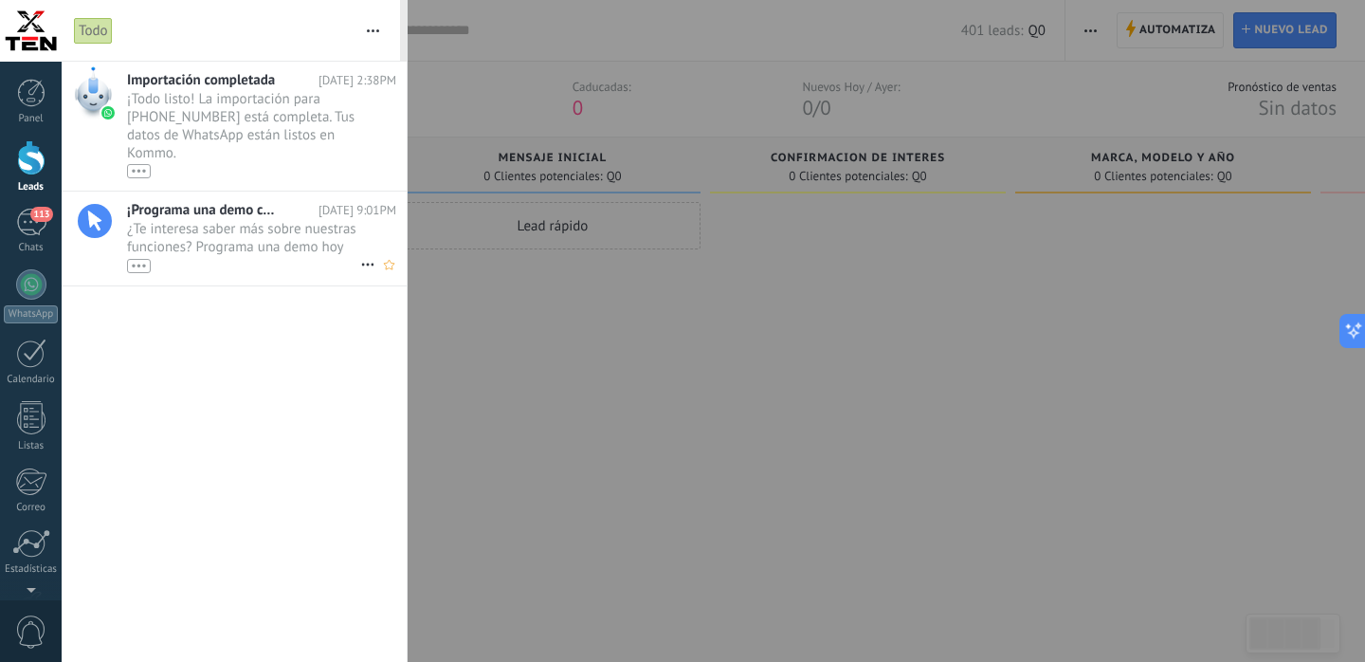
click at [214, 220] on span "¿Te interesa saber más sobre nuestras funciones? Programa una demo hoy mismo! •…" at bounding box center [243, 246] width 233 height 53
click at [581, 292] on div at bounding box center [682, 331] width 1365 height 662
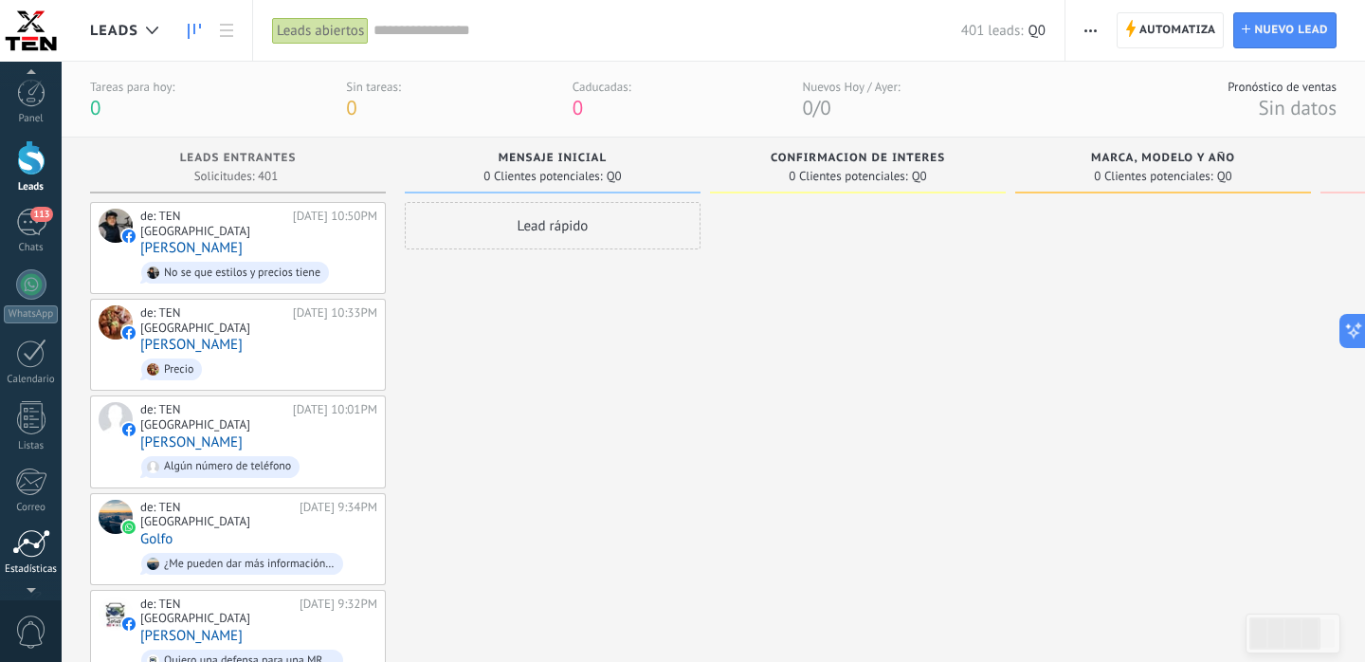
scroll to position [129, 0]
click at [35, 558] on div at bounding box center [31, 546] width 28 height 33
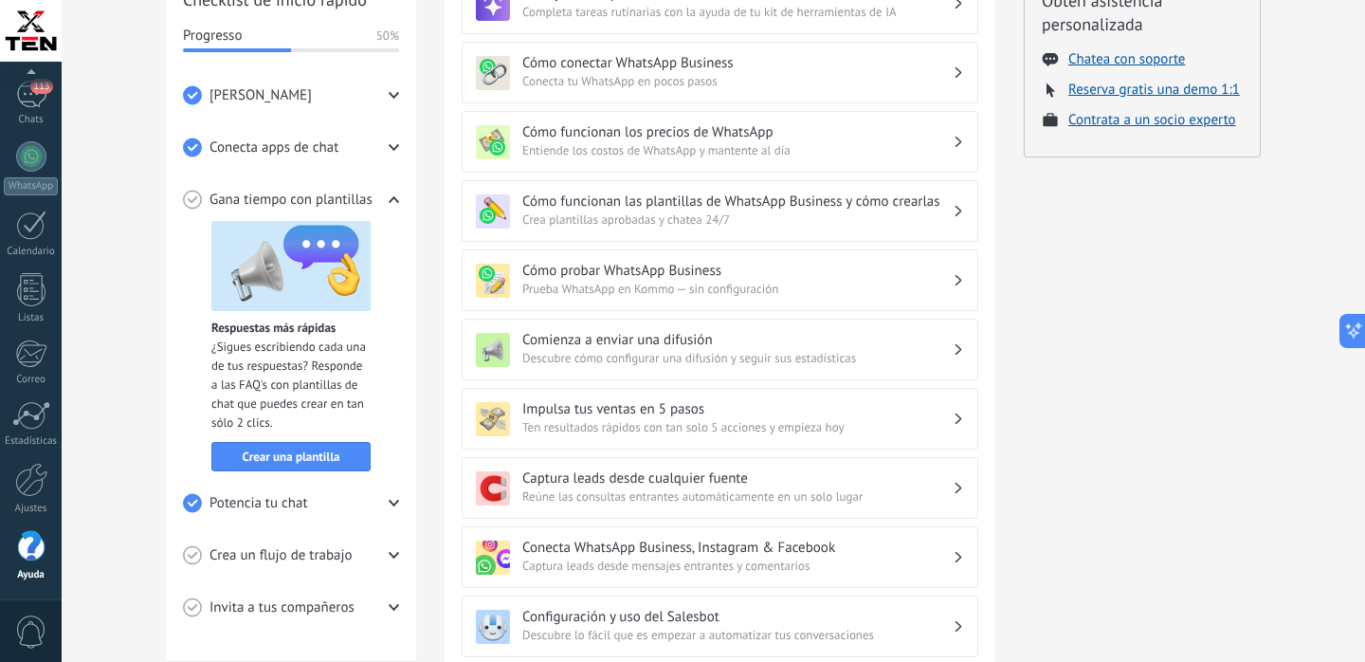
scroll to position [301, 0]
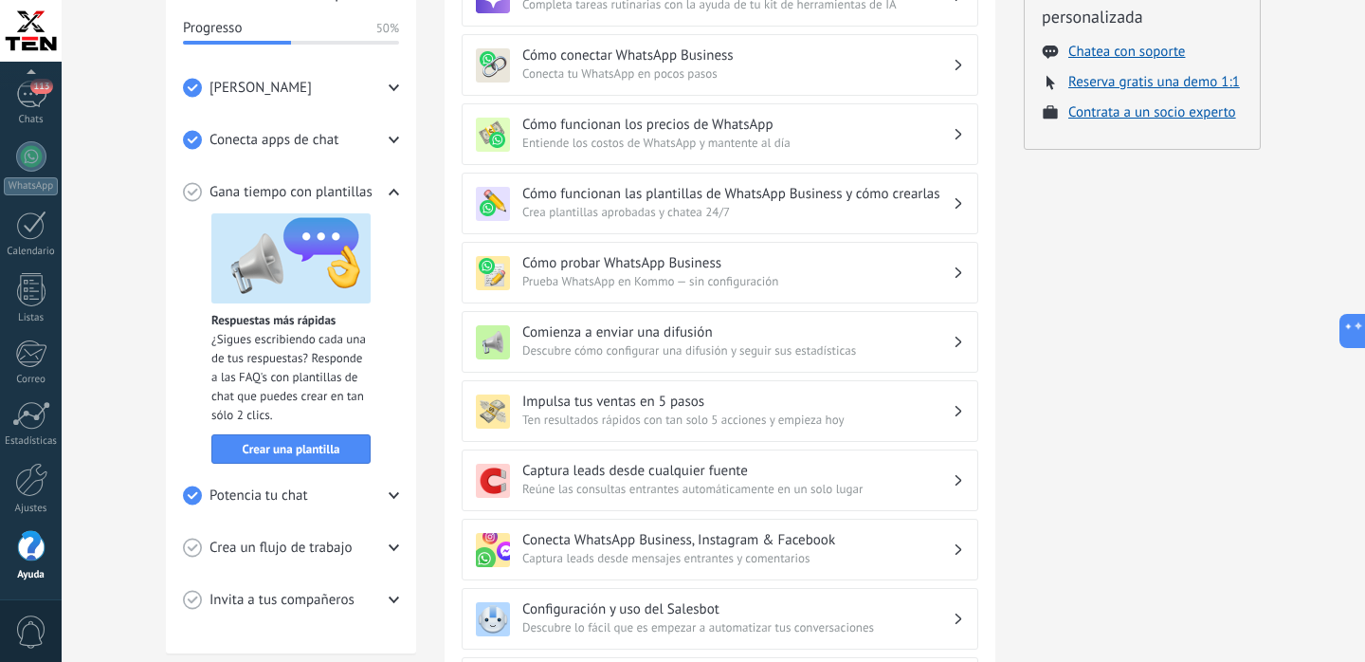
click at [265, 270] on img at bounding box center [290, 258] width 159 height 90
click at [307, 448] on span "Crear una plantilla" at bounding box center [292, 449] width 98 height 13
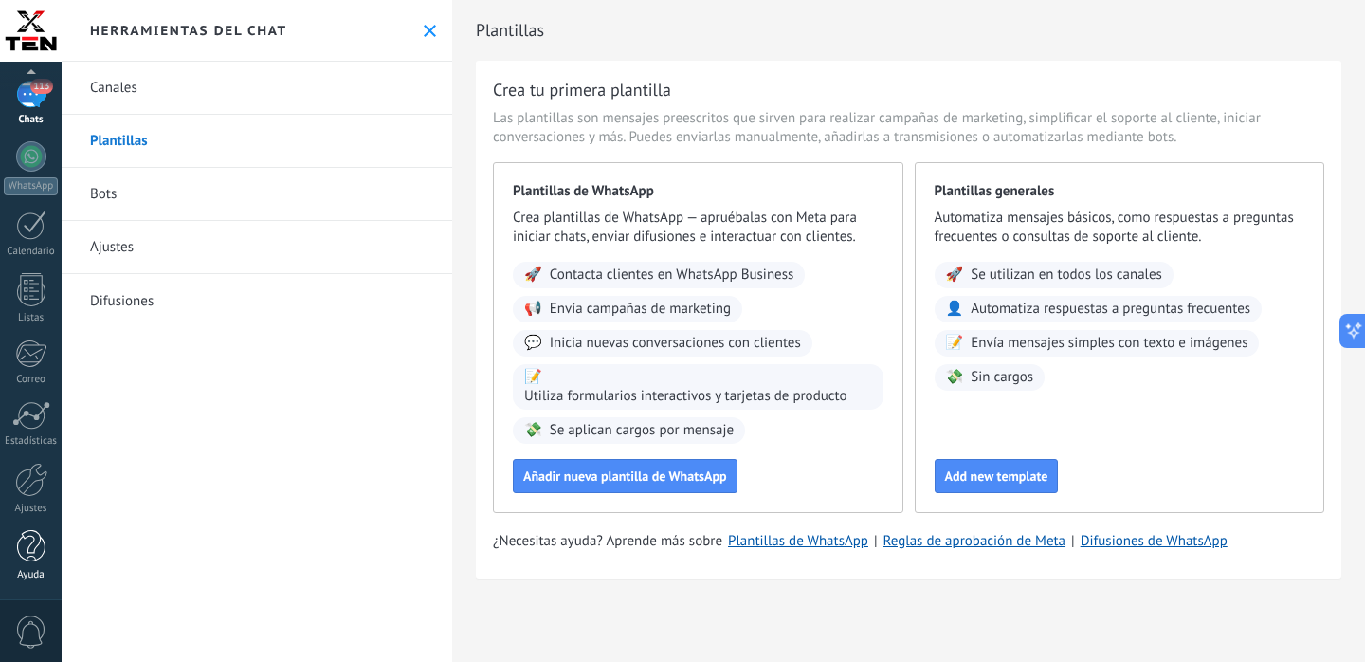
click at [42, 539] on div at bounding box center [31, 546] width 28 height 33
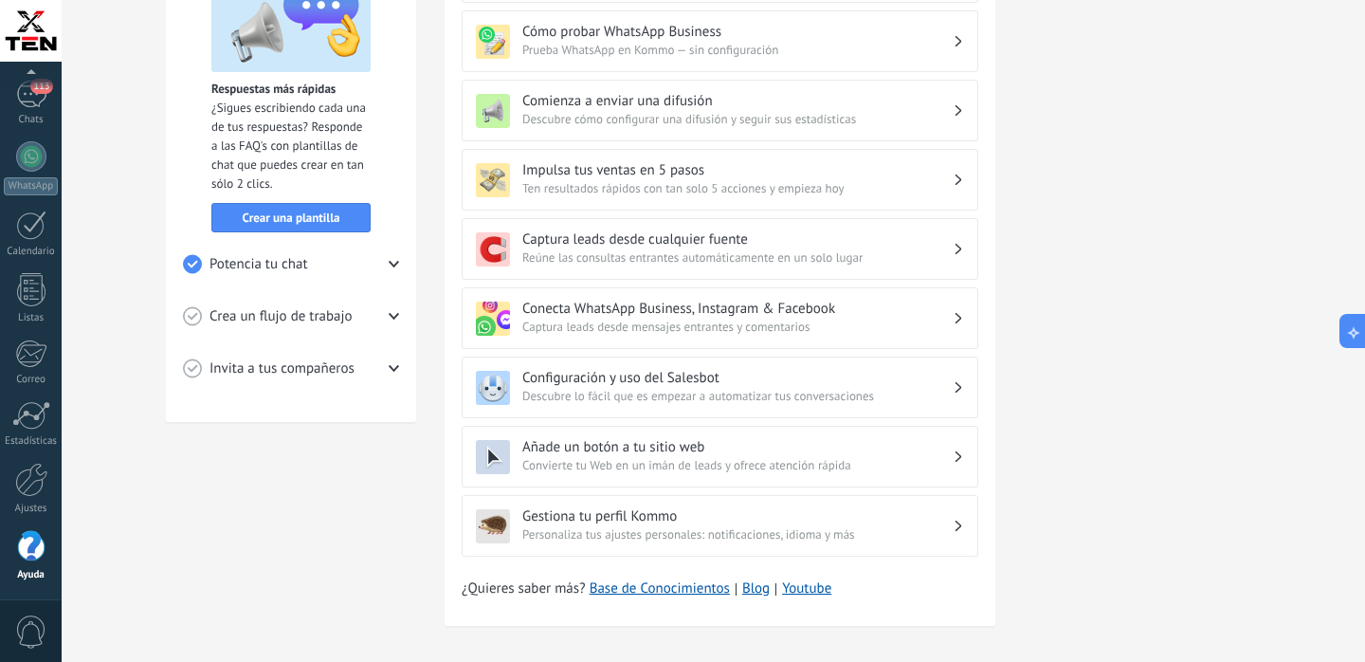
scroll to position [548, 0]
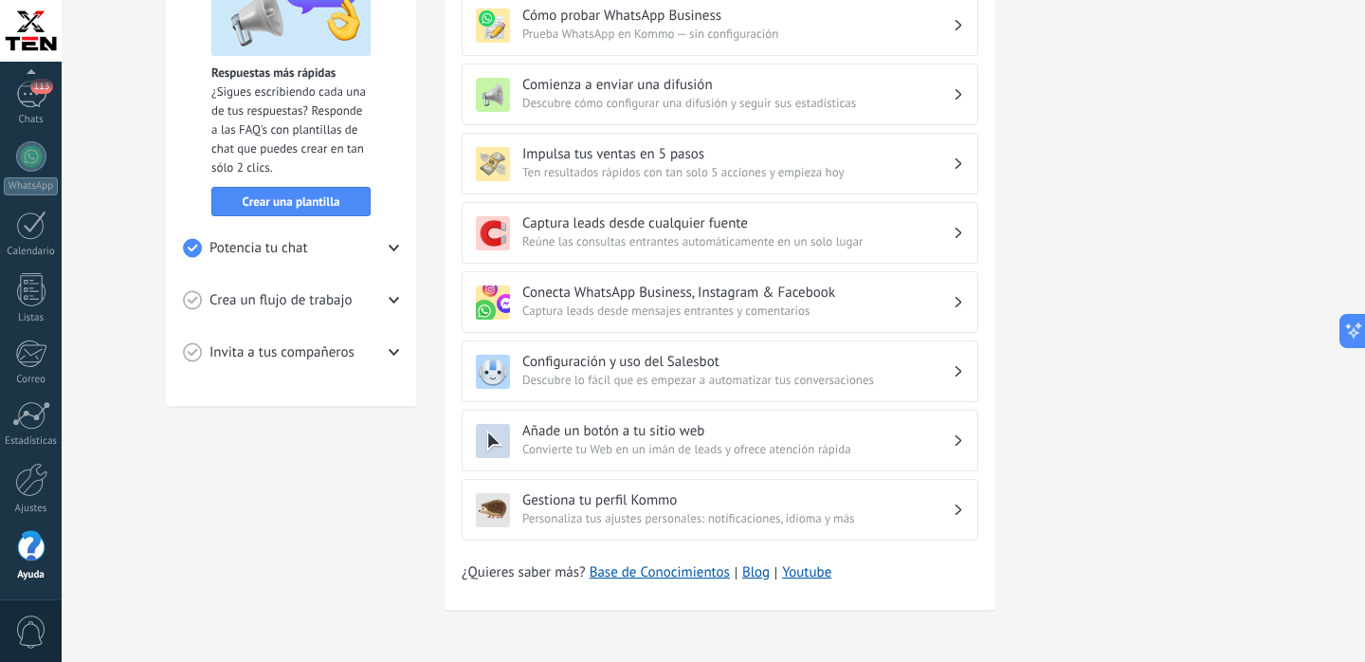
click at [758, 372] on span "Descubre lo fácil que es empezar a automatizar tus conversaciones" at bounding box center [737, 380] width 430 height 19
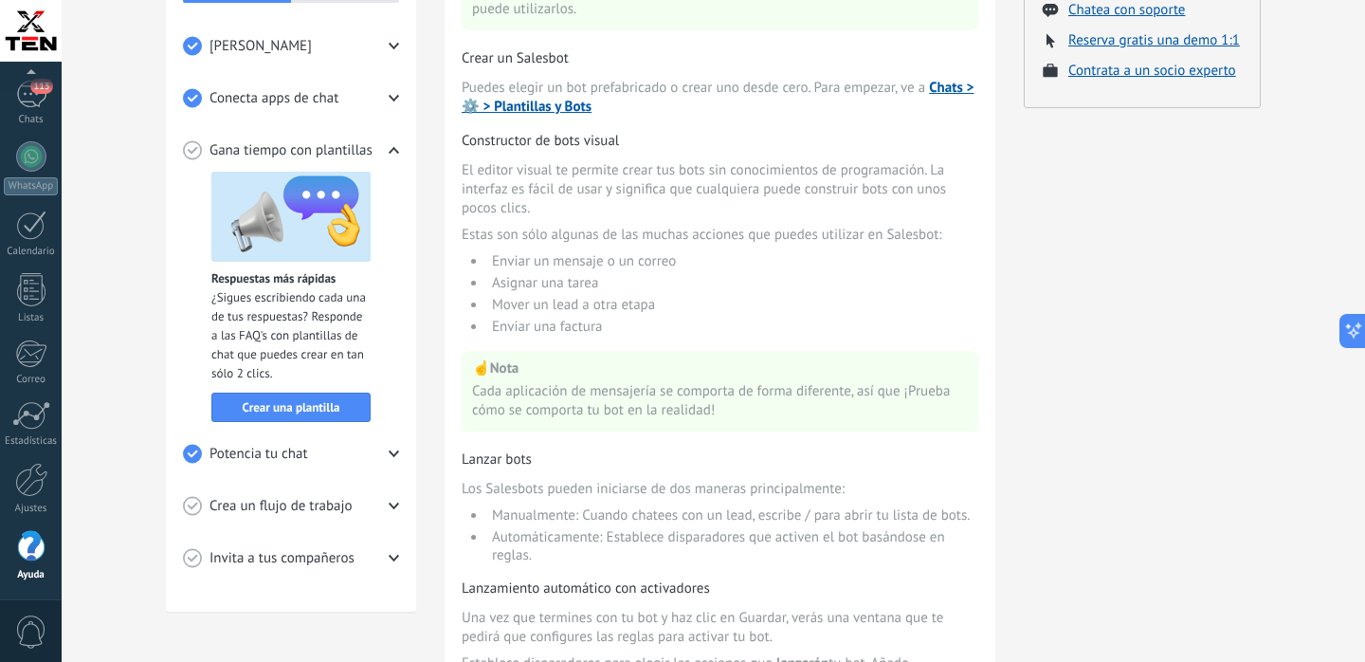
scroll to position [0, 0]
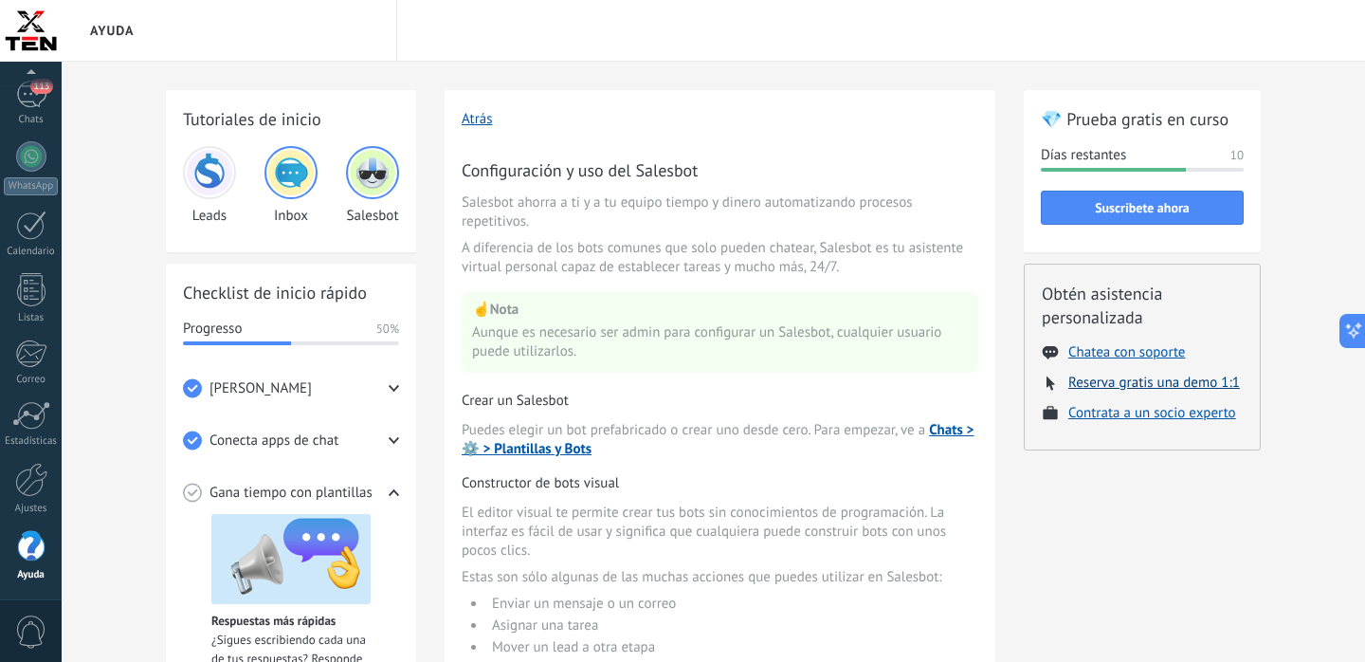
click at [1175, 382] on button "Reserva gratis una demo 1:1" at bounding box center [1155, 383] width 172 height 18
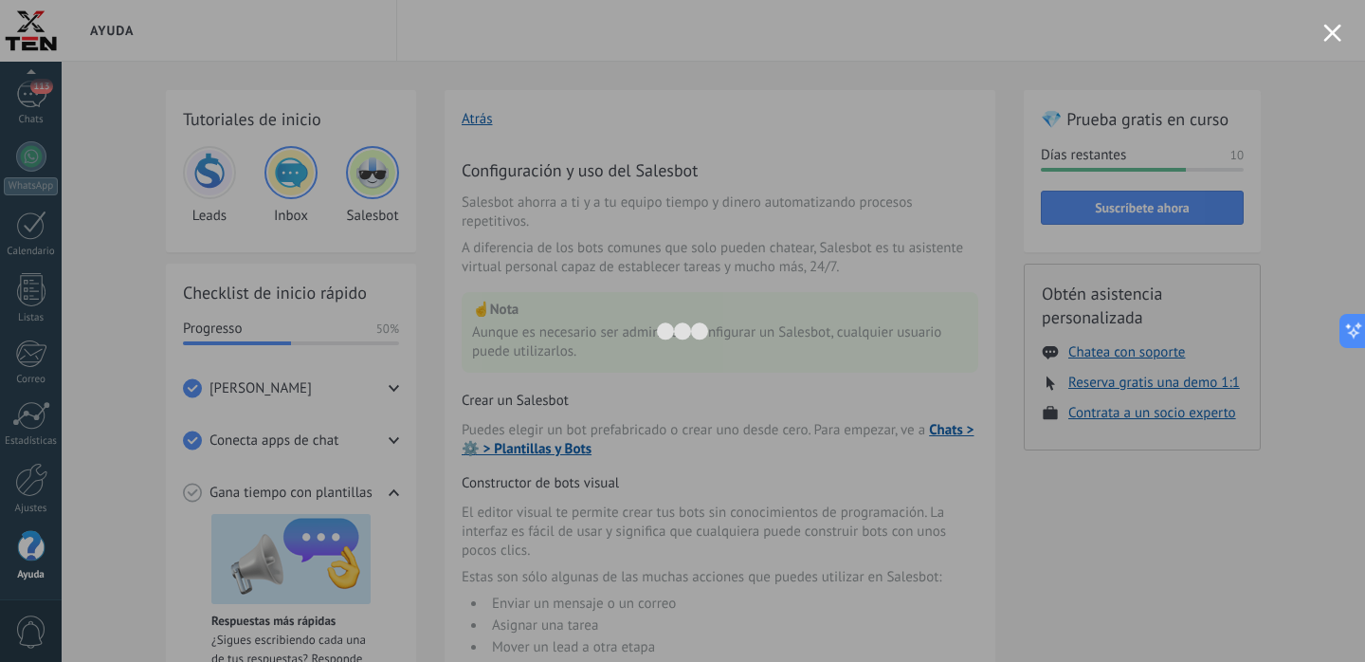
click at [1337, 28] on button "Close modal" at bounding box center [1333, 33] width 18 height 18
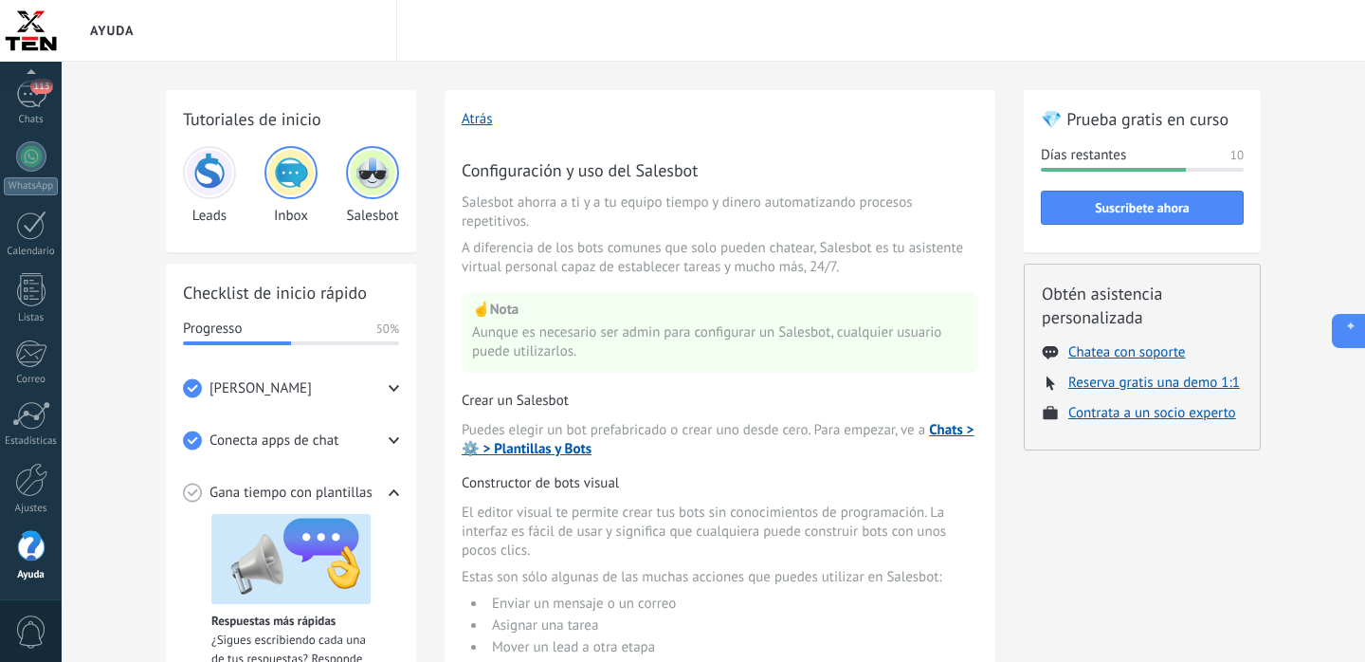
click at [1353, 343] on button at bounding box center [1349, 331] width 34 height 34
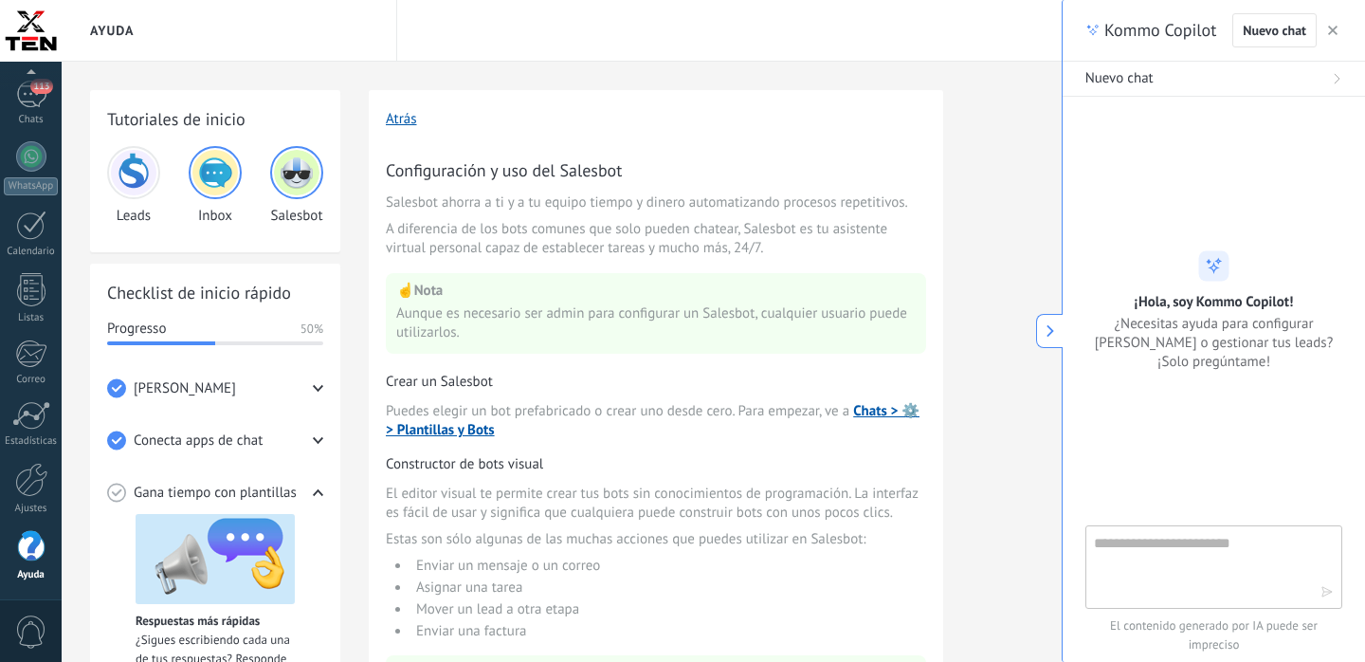
type textarea "**********"
click at [1337, 27] on icon "button" at bounding box center [1332, 30] width 9 height 9
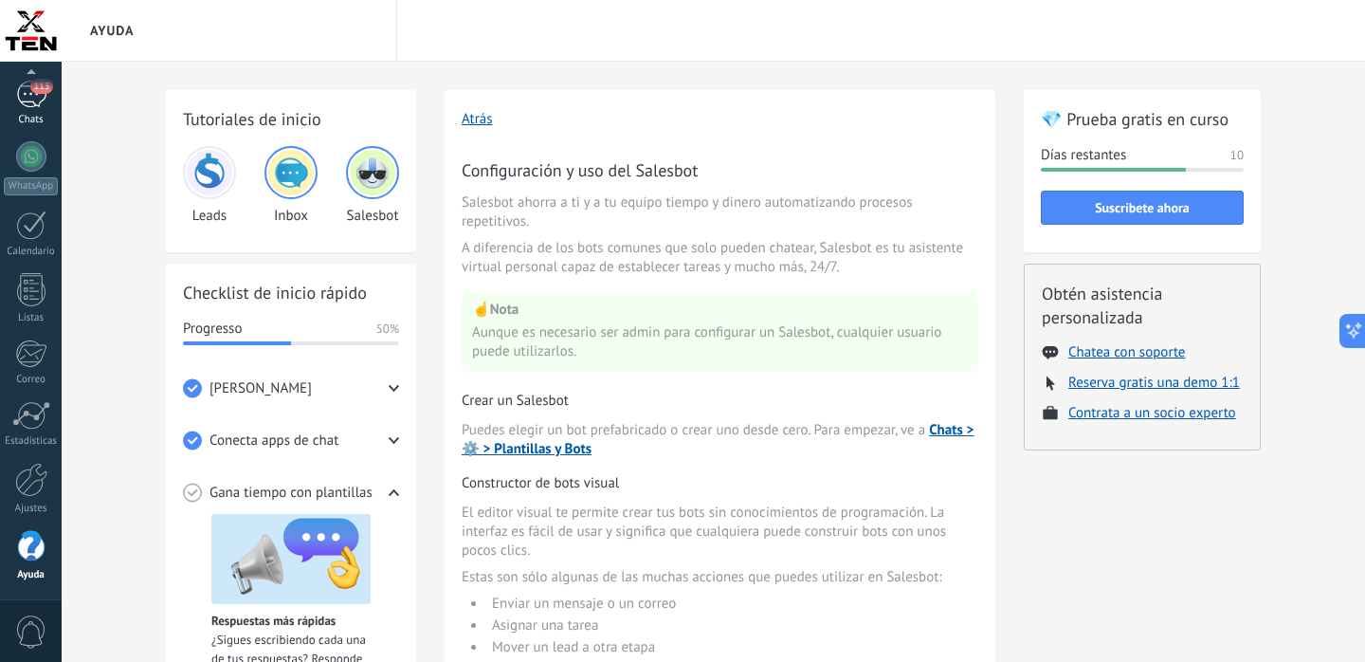
click at [38, 95] on div "113" at bounding box center [31, 94] width 30 height 27
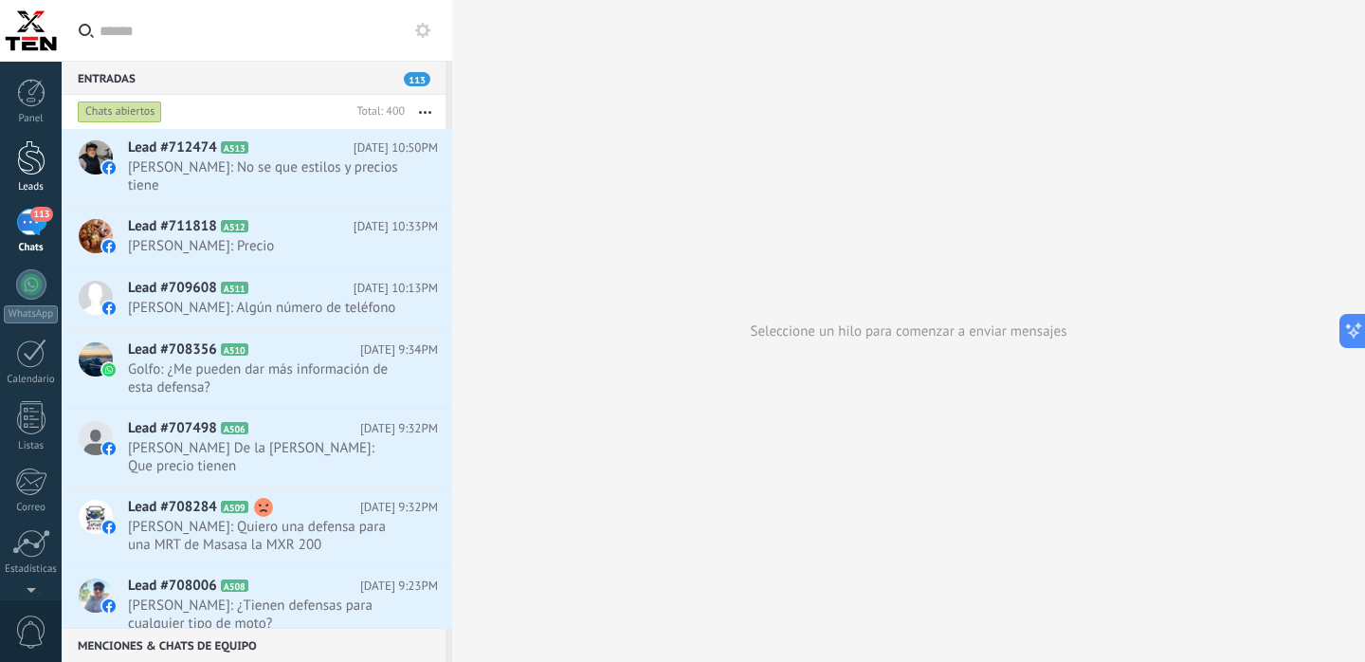
click at [24, 163] on div at bounding box center [31, 157] width 28 height 35
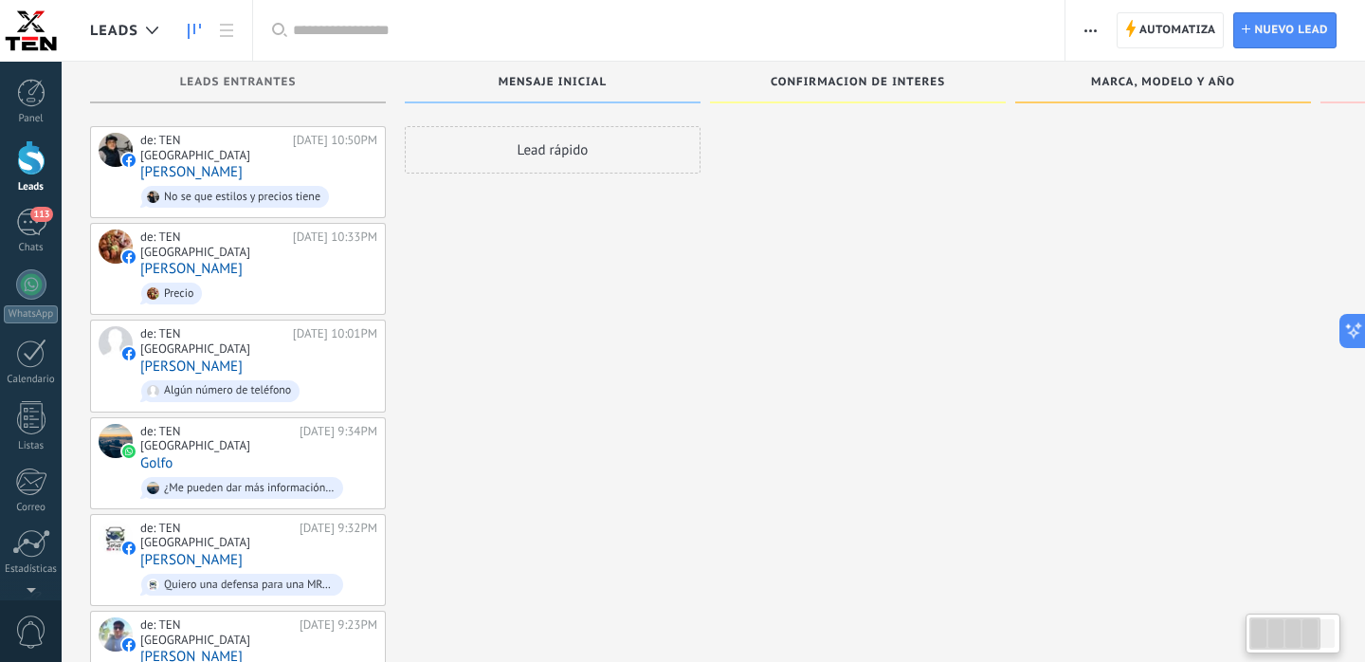
scroll to position [19, 0]
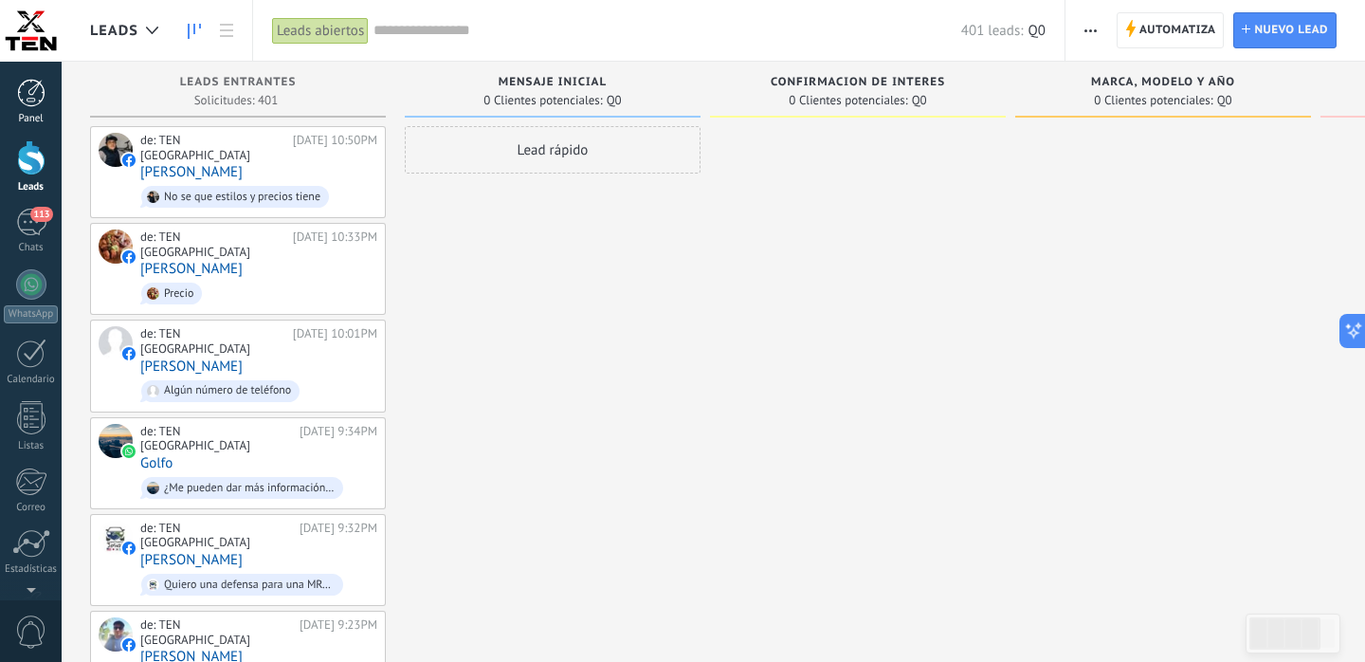
click at [31, 100] on div at bounding box center [31, 93] width 28 height 28
